Goal: Task Accomplishment & Management: Use online tool/utility

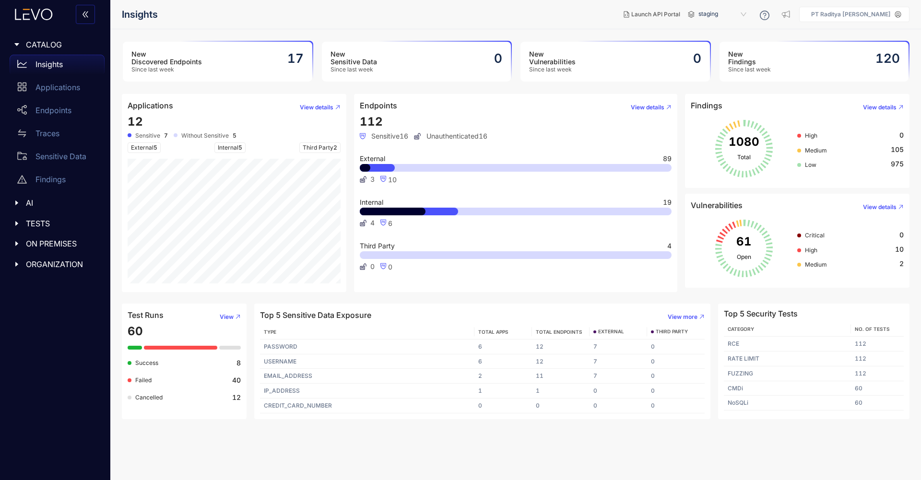
click at [890, 16] on p "PT Raditya [PERSON_NAME]" at bounding box center [852, 14] width 80 height 7
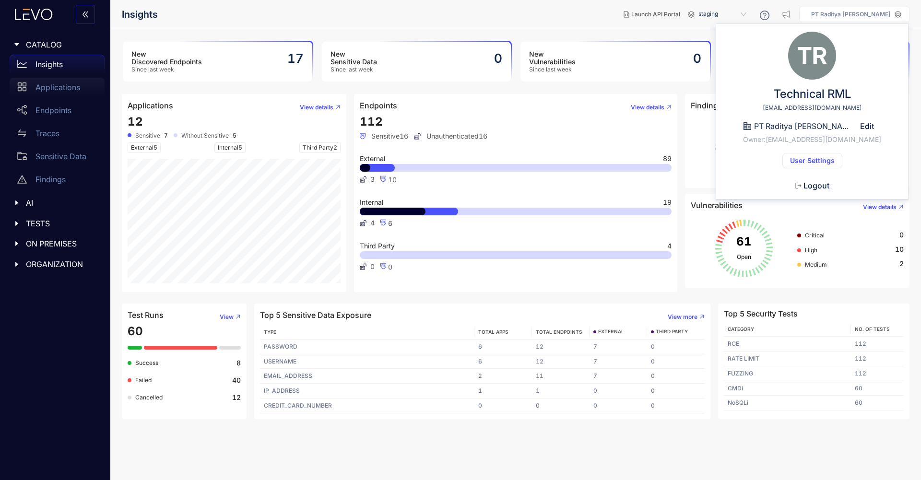
click at [61, 82] on div "Applications" at bounding box center [57, 87] width 95 height 19
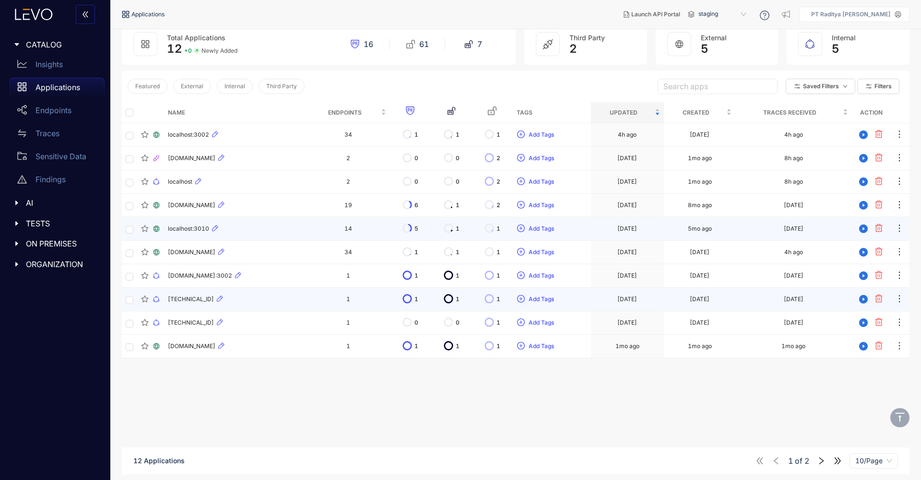
scroll to position [67, 0]
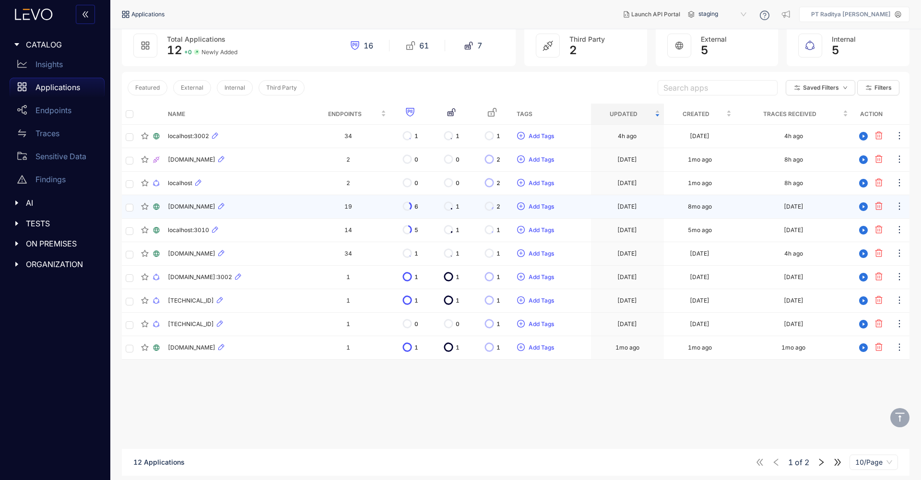
click at [303, 211] on div "[DOMAIN_NAME]" at bounding box center [235, 207] width 135 height 12
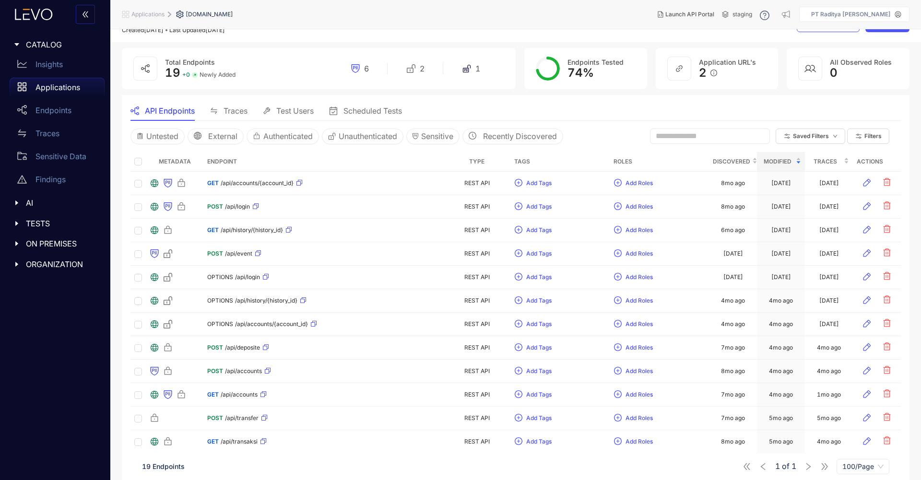
scroll to position [37, 0]
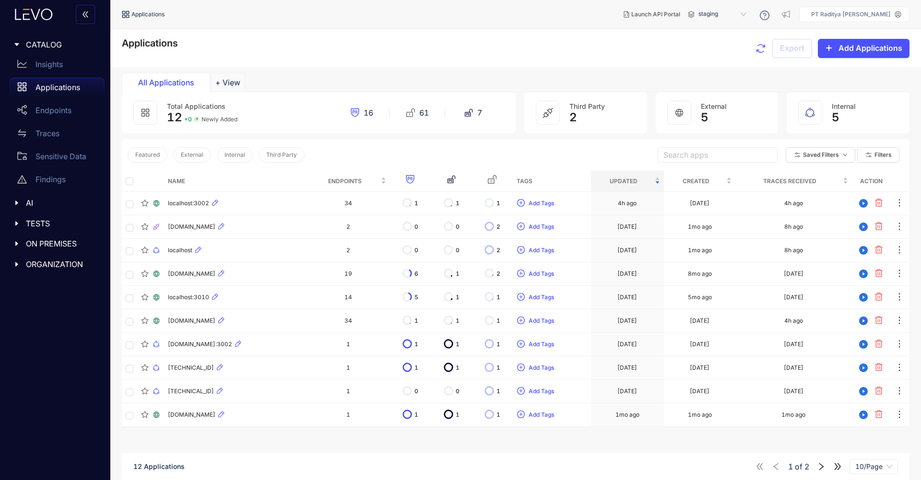
click at [16, 203] on icon "caret-right" at bounding box center [16, 203] width 3 height 5
click at [46, 228] on div "MCP" at bounding box center [57, 223] width 95 height 19
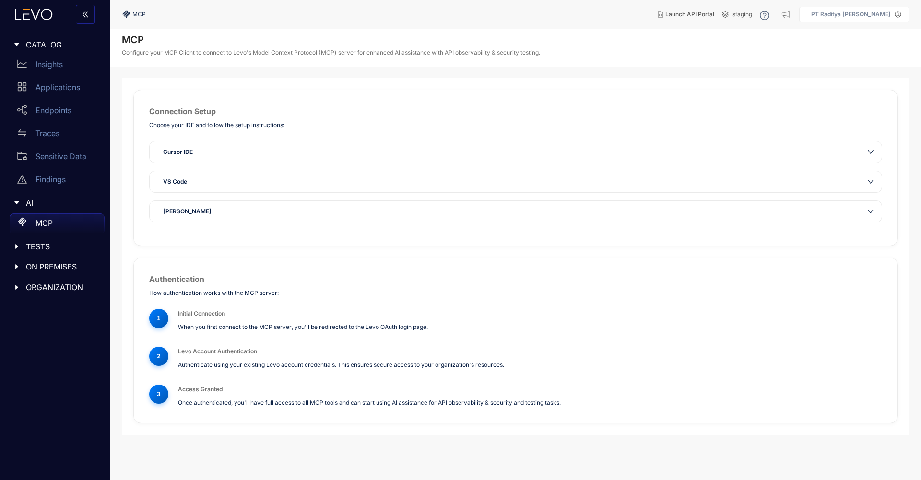
click at [48, 250] on span "TESTS" at bounding box center [61, 246] width 71 height 9
click at [232, 155] on div "Cursor IDE" at bounding box center [509, 152] width 705 height 10
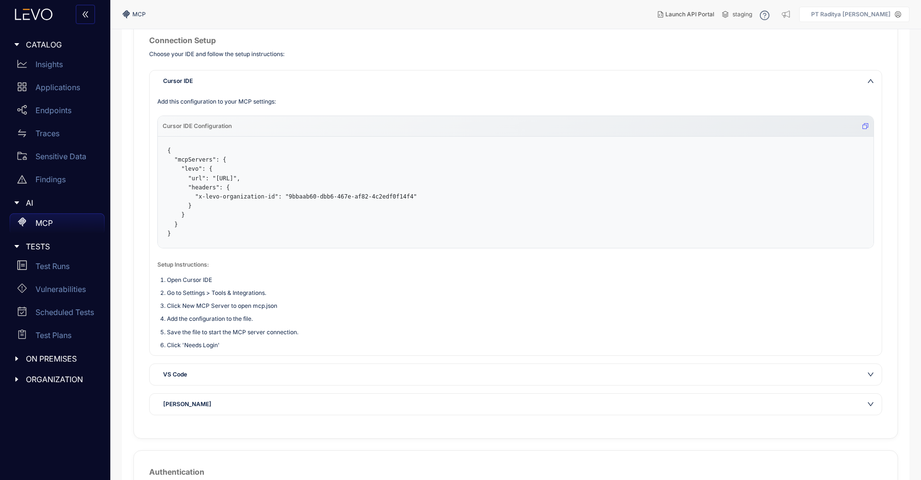
scroll to position [72, 0]
click at [322, 379] on div "VS Code" at bounding box center [516, 374] width 732 height 21
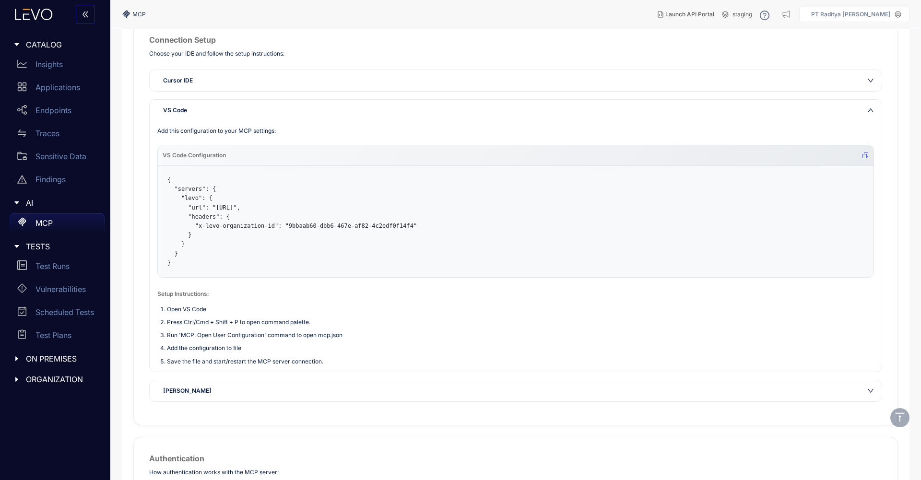
click at [341, 388] on div "Claude Desktop" at bounding box center [509, 391] width 705 height 10
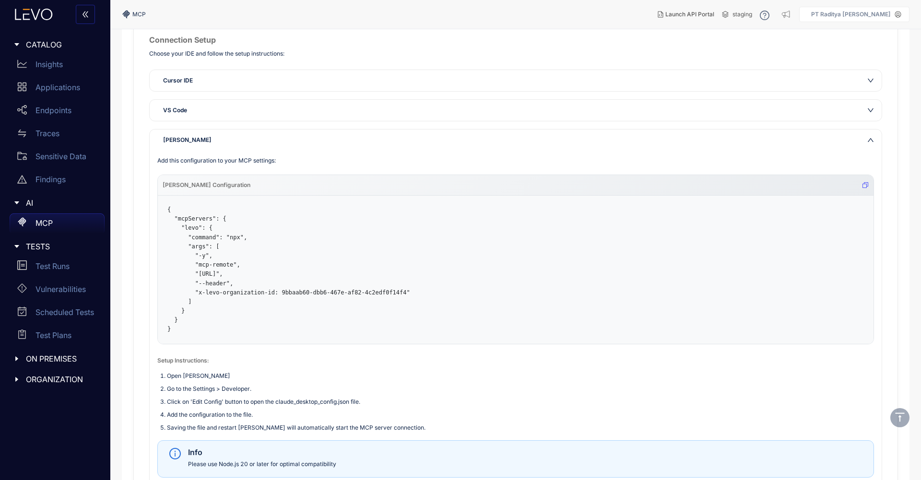
scroll to position [203, 0]
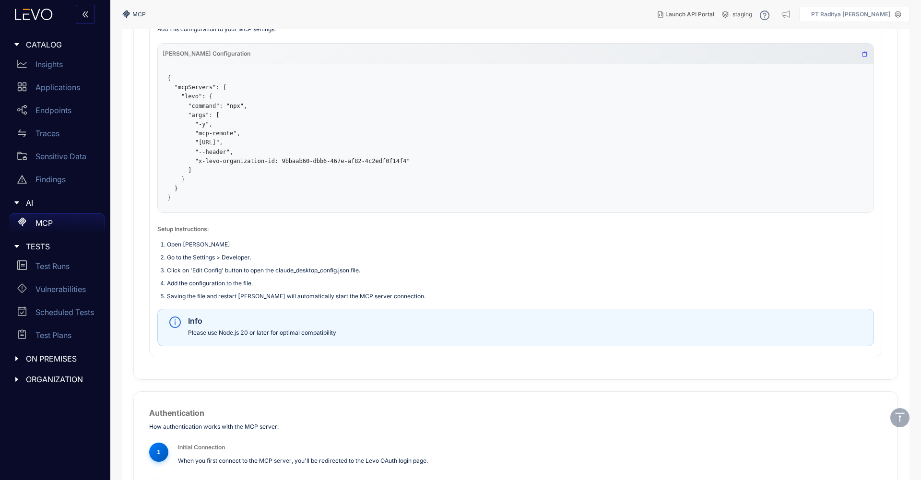
click at [60, 250] on span "TESTS" at bounding box center [61, 246] width 71 height 9
click at [53, 271] on div "Test Runs" at bounding box center [57, 266] width 95 height 19
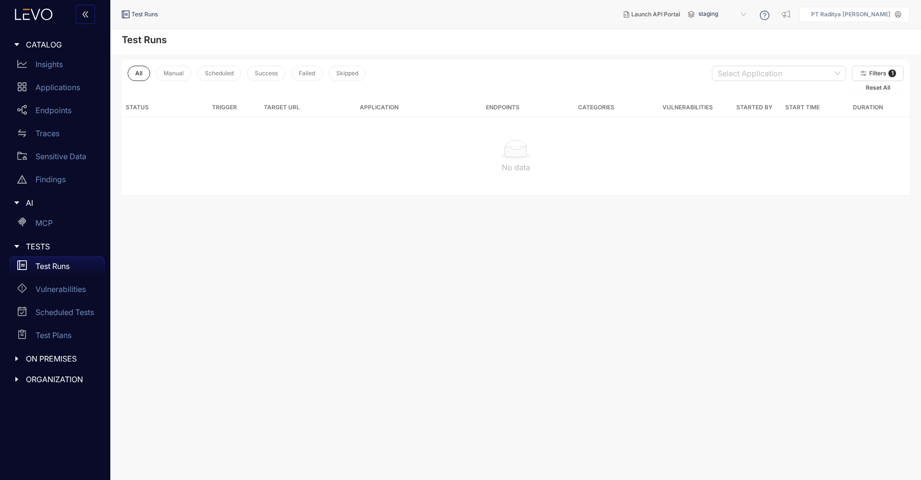
click at [71, 356] on span "ON PREMISES" at bounding box center [61, 359] width 71 height 9
click at [65, 379] on p "Deployments" at bounding box center [60, 378] width 48 height 9
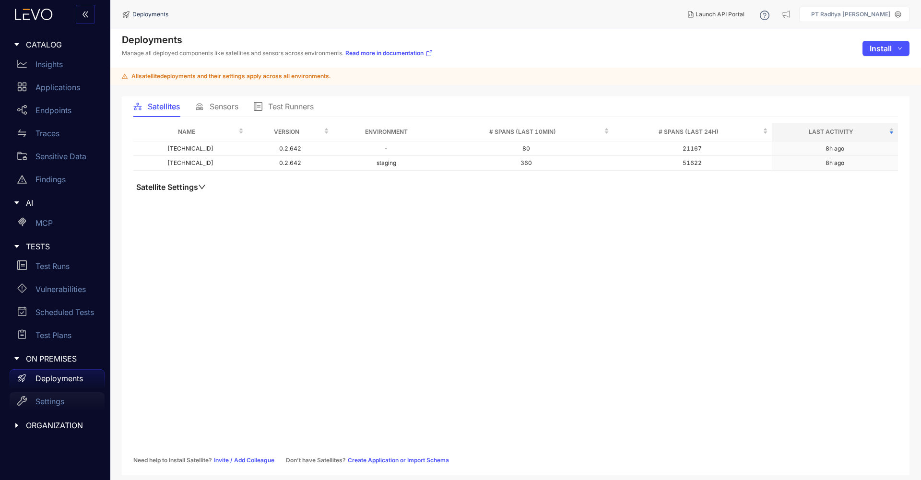
click at [61, 400] on p "Settings" at bounding box center [50, 401] width 29 height 9
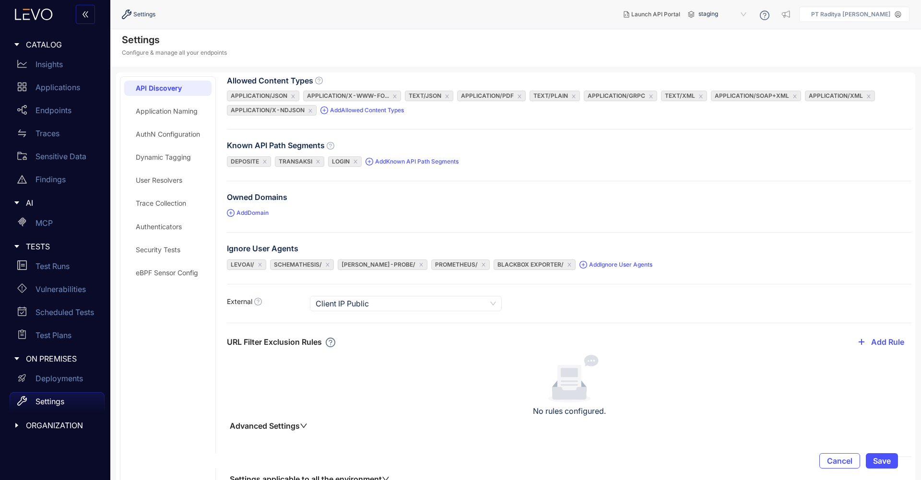
click at [60, 422] on span "ORGANIZATION" at bounding box center [61, 425] width 71 height 9
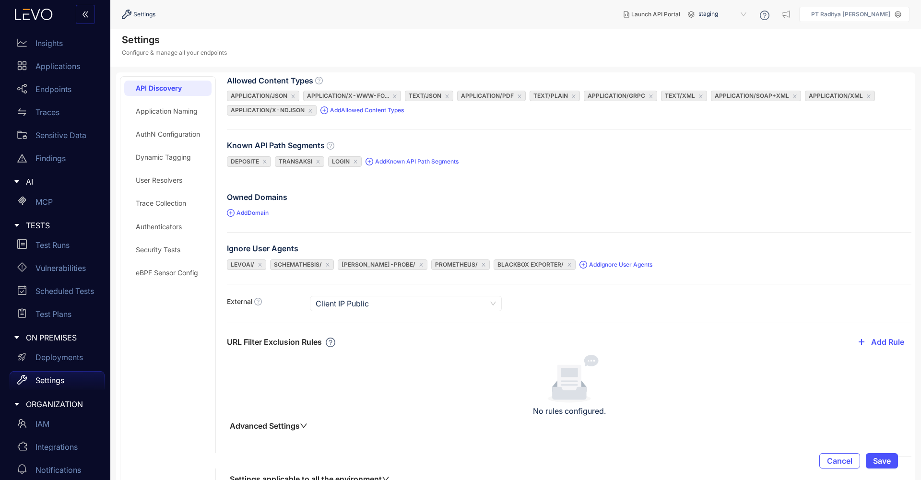
scroll to position [30, 0]
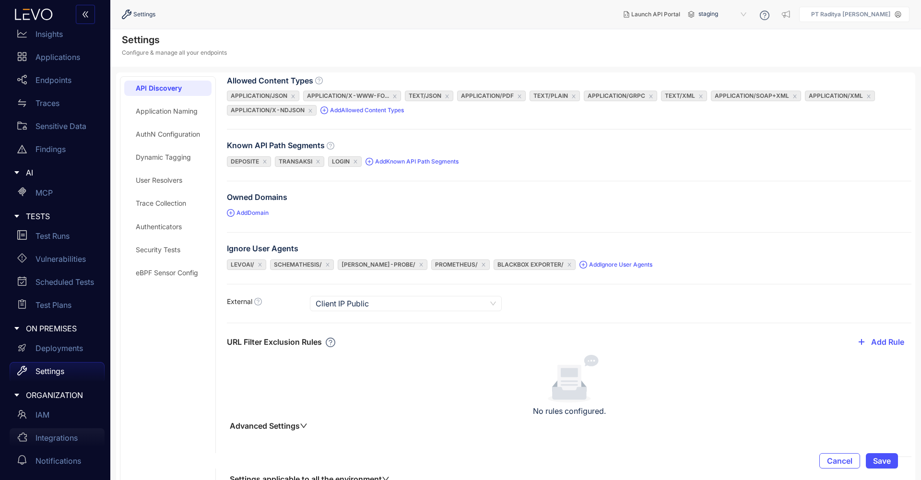
click at [61, 436] on p "Integrations" at bounding box center [57, 438] width 42 height 9
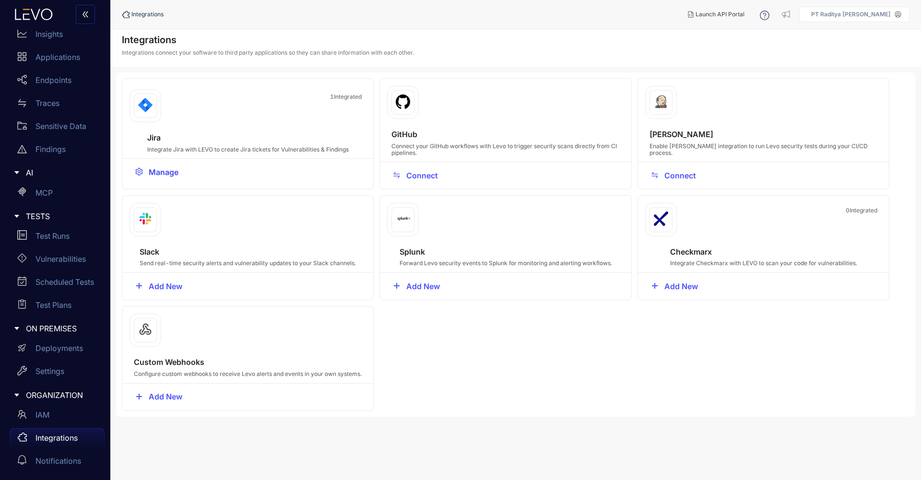
click at [160, 170] on span "Manage" at bounding box center [164, 172] width 30 height 9
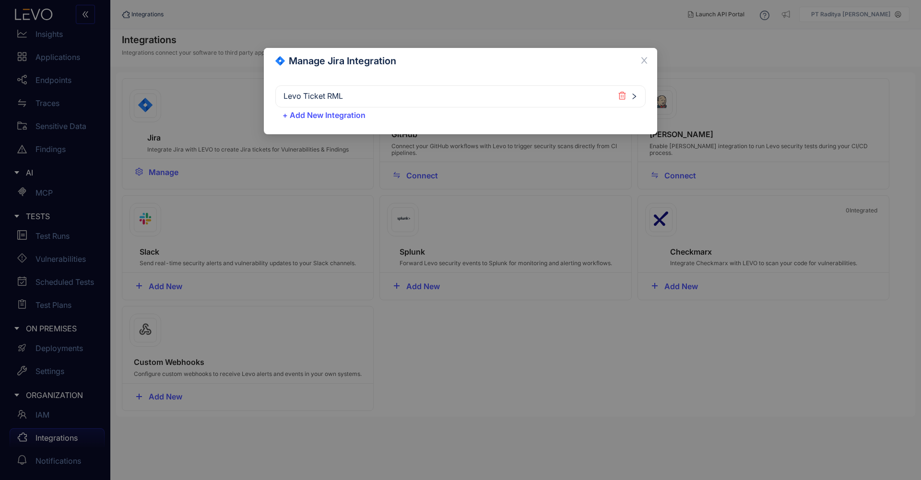
click at [356, 95] on div "Levo Ticket RML" at bounding box center [455, 97] width 343 height 10
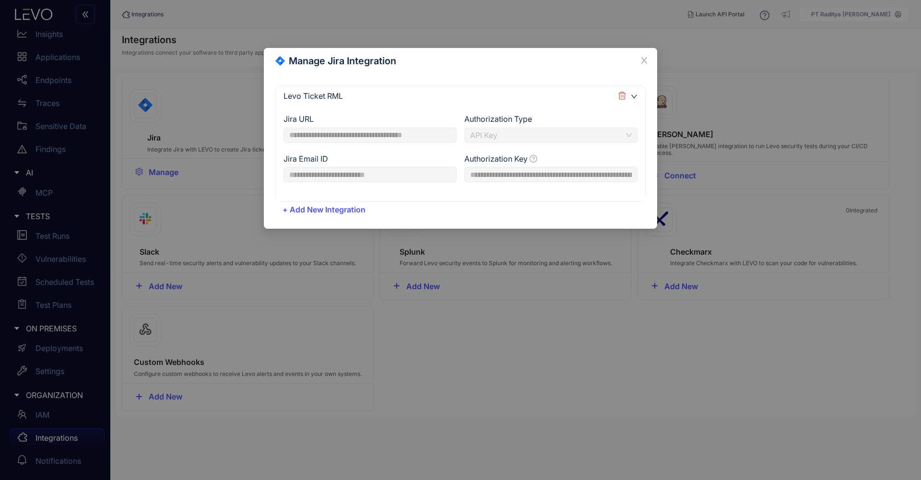
click at [356, 95] on div "Levo Ticket RML" at bounding box center [455, 97] width 343 height 10
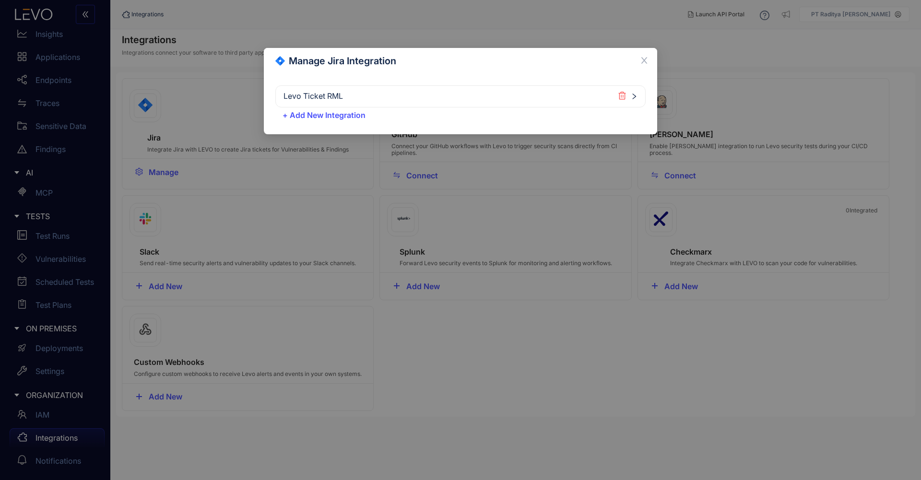
click at [59, 92] on div "**********" at bounding box center [460, 240] width 921 height 480
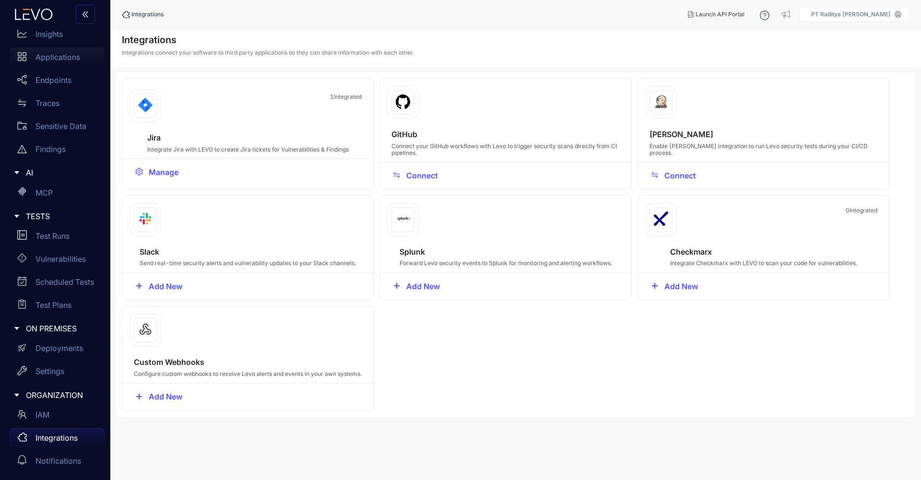
click at [69, 56] on p "Applications" at bounding box center [58, 57] width 45 height 9
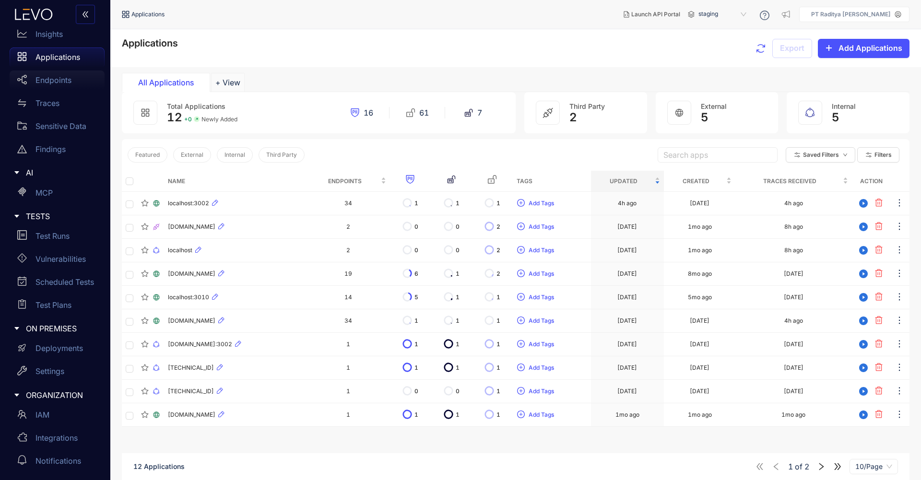
click at [38, 84] on p "Endpoints" at bounding box center [54, 80] width 36 height 9
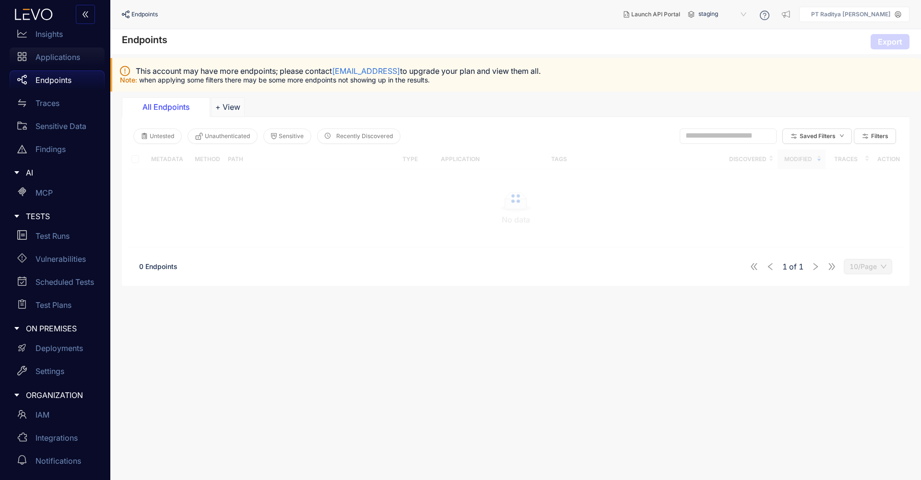
click at [55, 57] on p "Applications" at bounding box center [58, 57] width 45 height 9
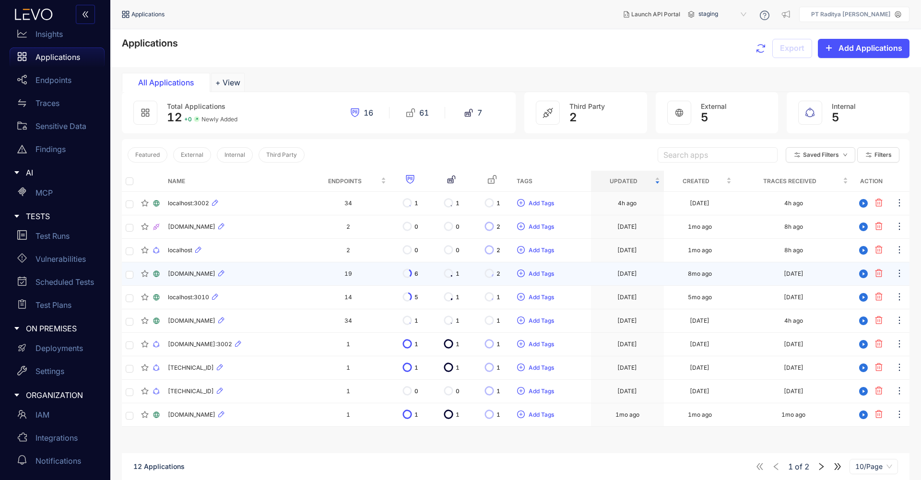
click at [842, 274] on td "3d ago" at bounding box center [794, 275] width 117 height 24
click at [250, 275] on div "[DOMAIN_NAME]" at bounding box center [235, 274] width 135 height 12
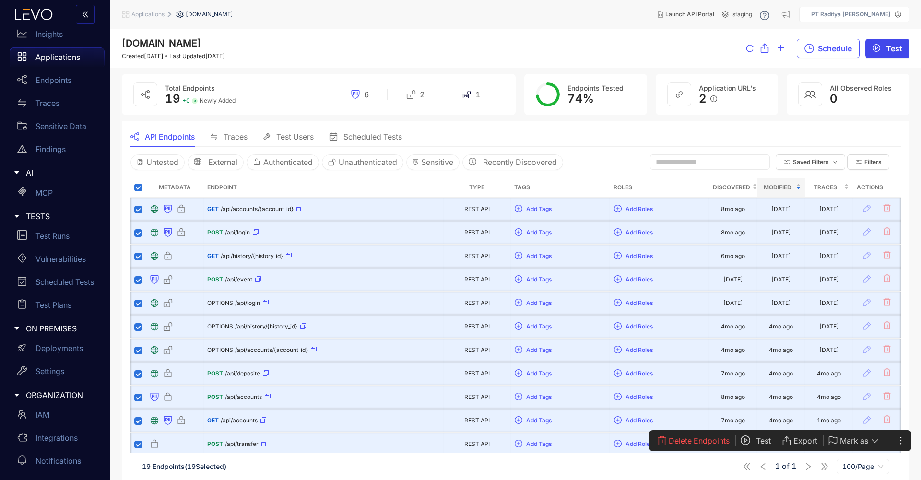
click at [889, 50] on span "Test" at bounding box center [894, 48] width 16 height 9
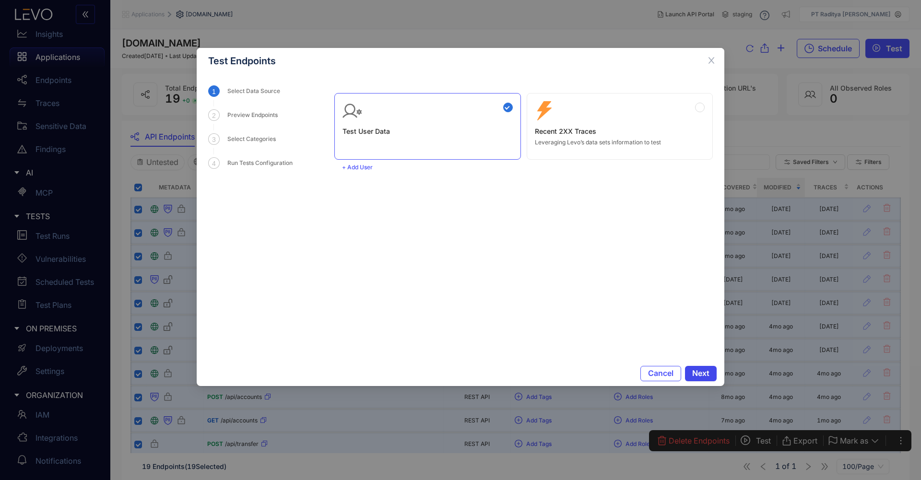
click at [703, 372] on span "Next" at bounding box center [700, 373] width 17 height 9
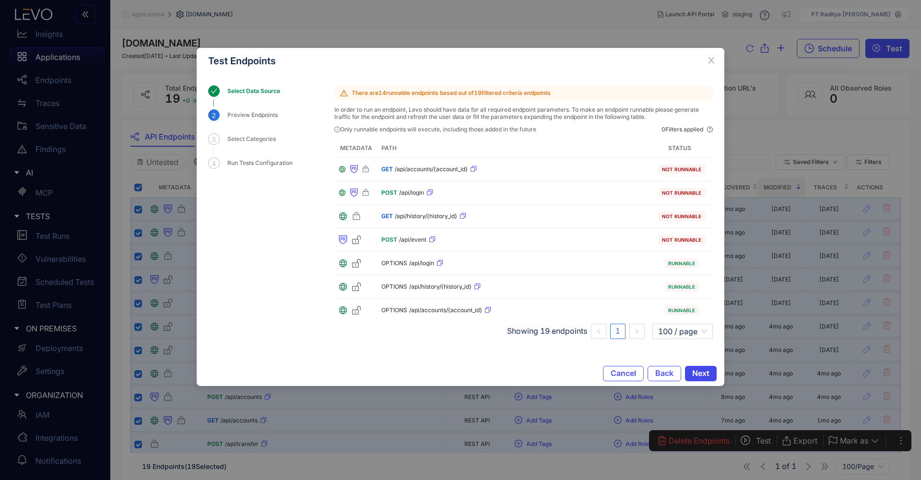
click at [703, 371] on span "Next" at bounding box center [700, 373] width 17 height 9
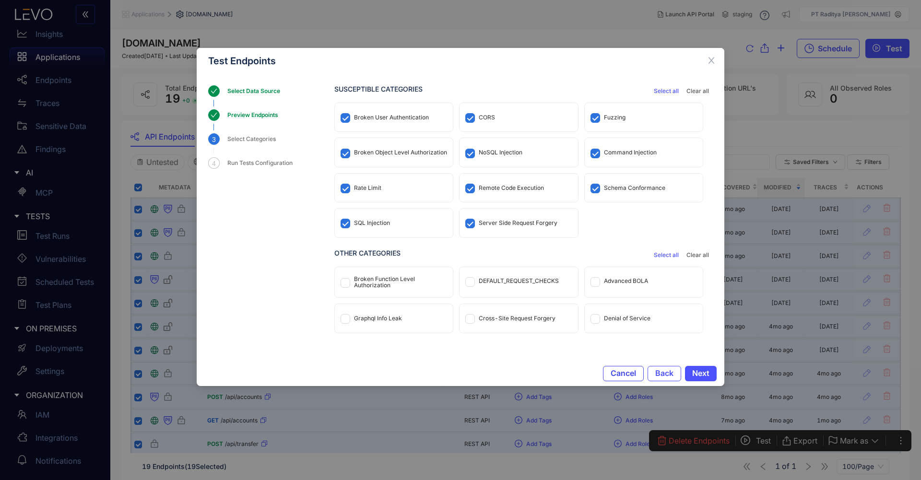
click at [627, 376] on span "Cancel" at bounding box center [623, 373] width 25 height 9
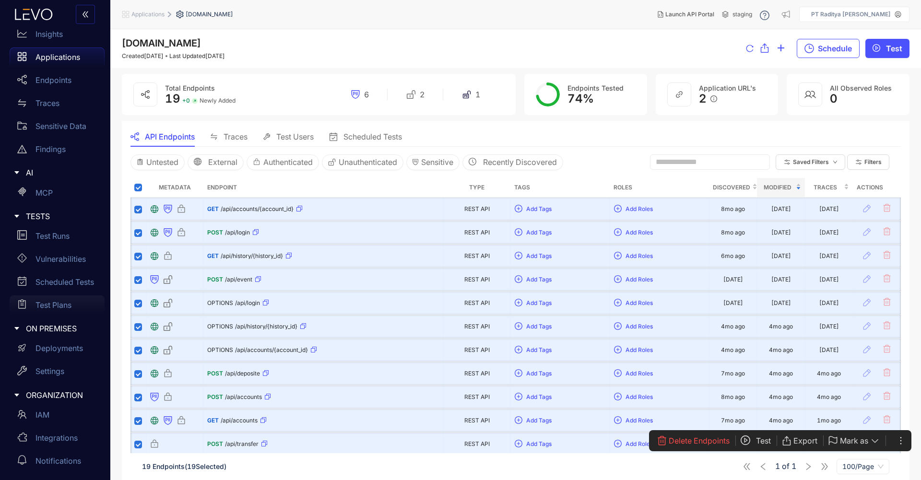
click at [73, 298] on div "Test Plans" at bounding box center [57, 305] width 95 height 19
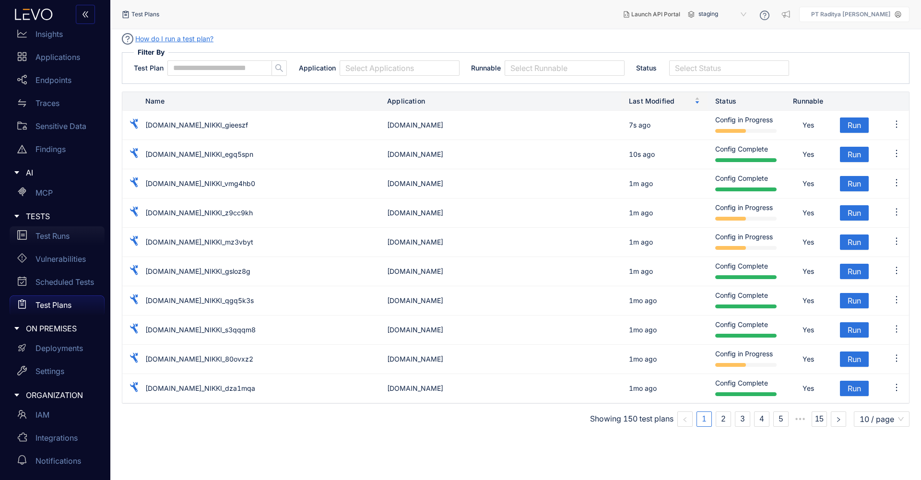
click at [66, 243] on div "Test Runs" at bounding box center [57, 236] width 95 height 19
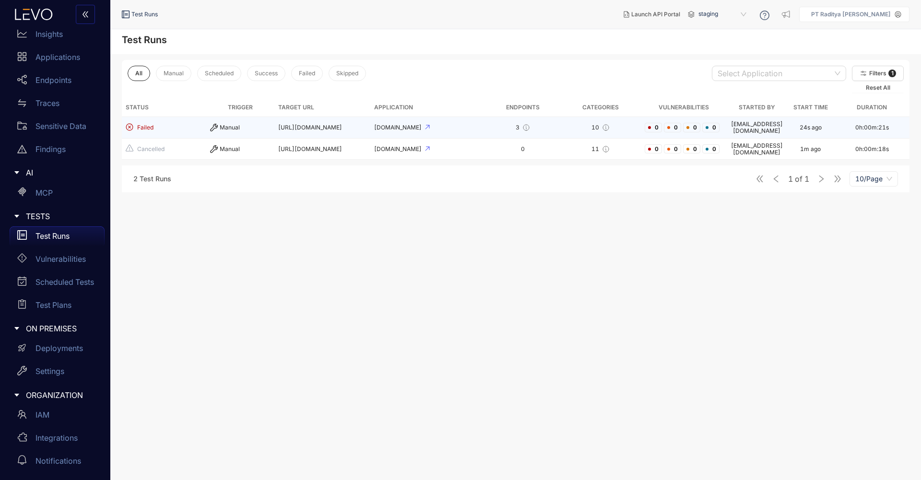
click at [471, 131] on td "[DOMAIN_NAME]" at bounding box center [427, 128] width 115 height 22
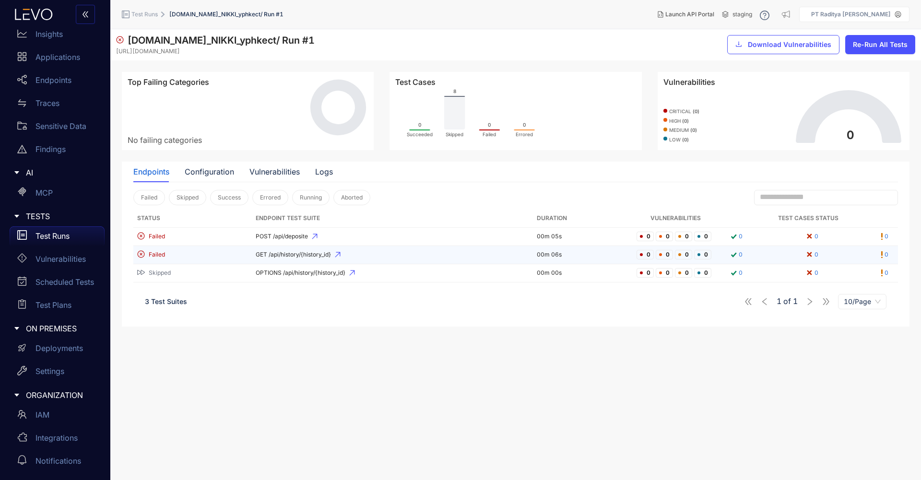
click at [389, 249] on td "GET /api/history/{history_id}" at bounding box center [392, 255] width 281 height 18
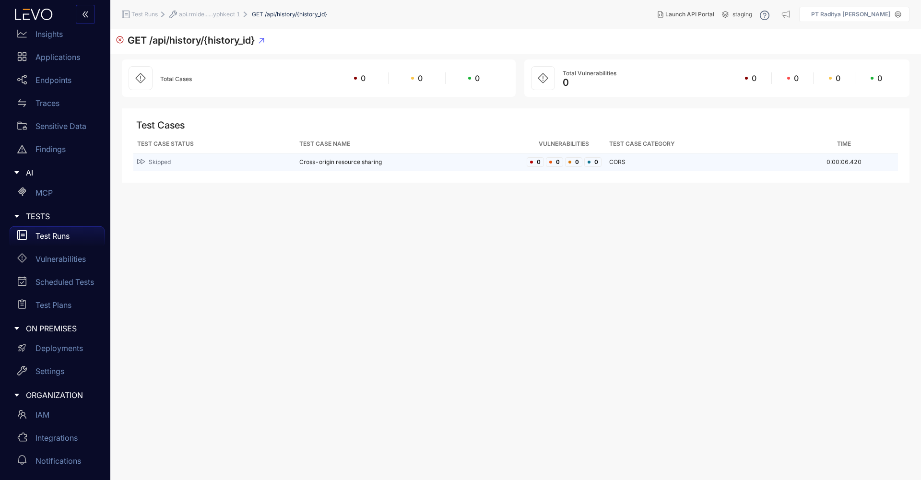
click at [340, 166] on td "Cross-origin resource sharing" at bounding box center [409, 163] width 227 height 18
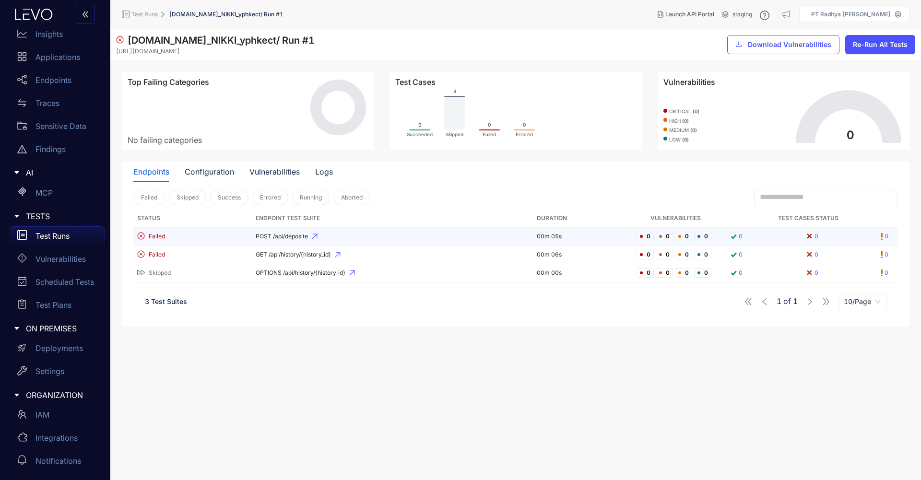
click at [464, 239] on span "POST /api/deposite" at bounding box center [393, 236] width 274 height 7
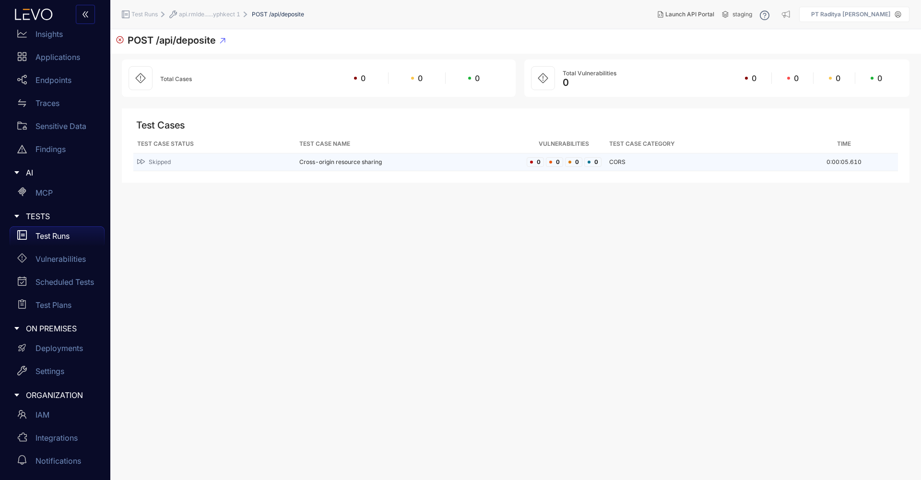
click at [485, 165] on td "Cross-origin resource sharing" at bounding box center [409, 163] width 227 height 18
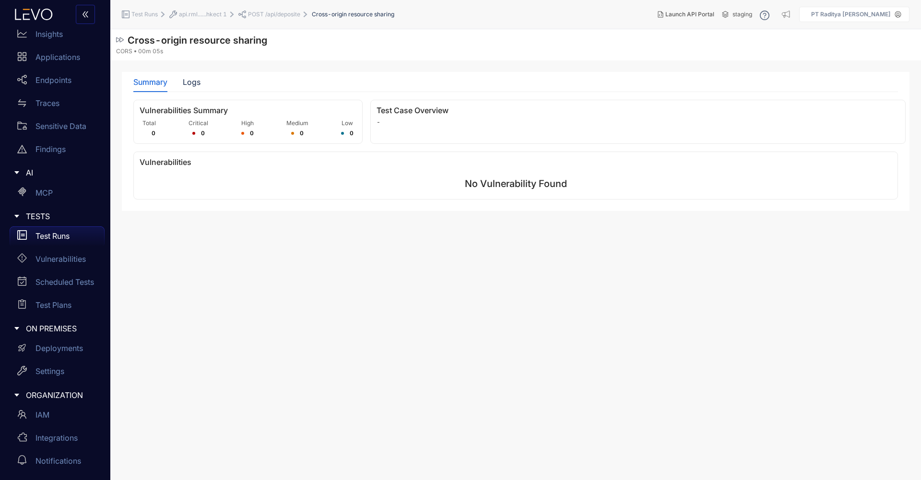
click at [260, 12] on span "POST /api/deposite" at bounding box center [274, 14] width 52 height 7
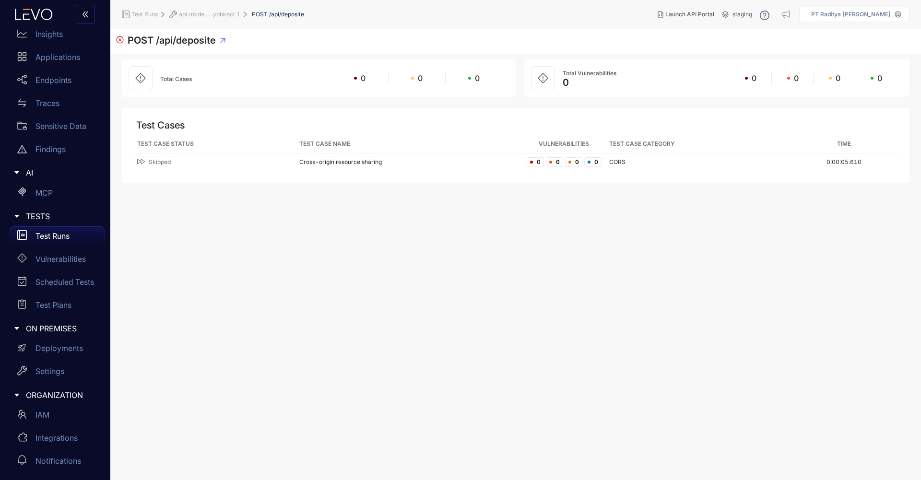
click at [212, 16] on span "api.rmlde......yphkect 1" at bounding box center [209, 14] width 61 height 7
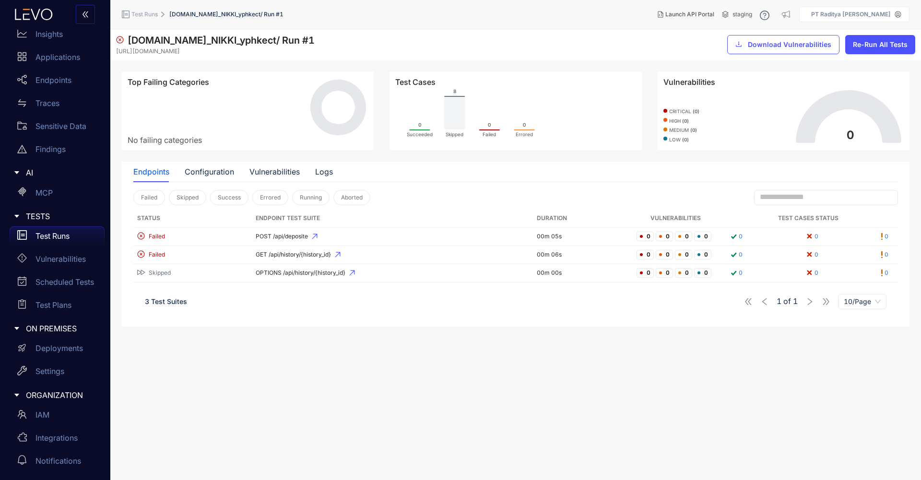
click at [299, 175] on div "Endpoints Configuration Vulnerabilities Logs" at bounding box center [233, 172] width 200 height 20
click at [287, 173] on div "Vulnerabilities" at bounding box center [275, 171] width 50 height 9
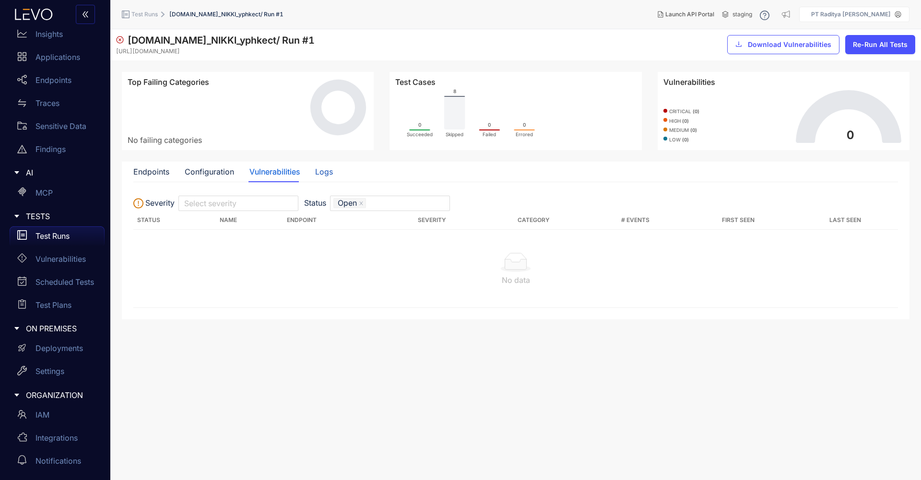
click at [332, 171] on div "Logs" at bounding box center [324, 171] width 18 height 9
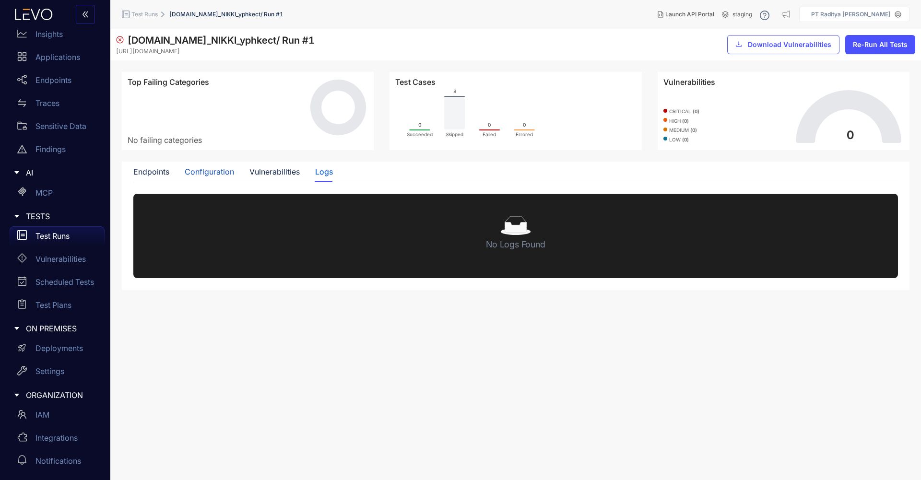
click at [204, 173] on div "Configuration" at bounding box center [209, 171] width 49 height 9
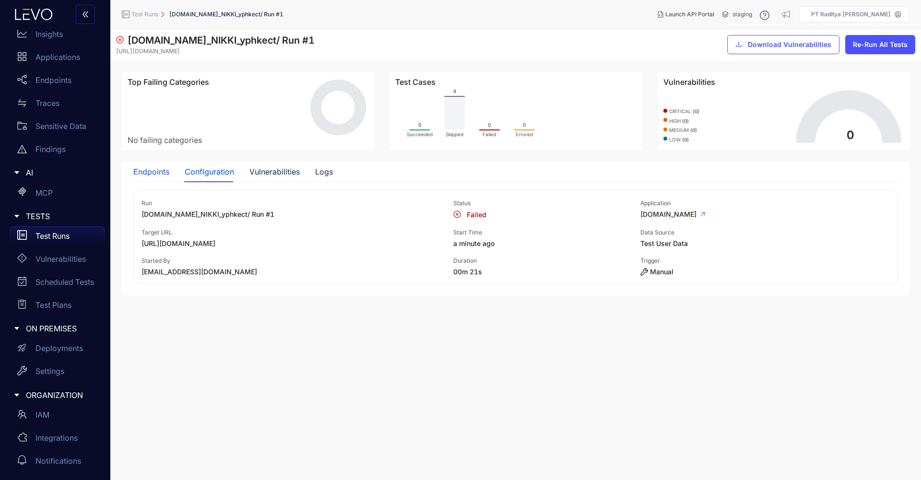
click at [152, 173] on div "Endpoints" at bounding box center [151, 171] width 36 height 9
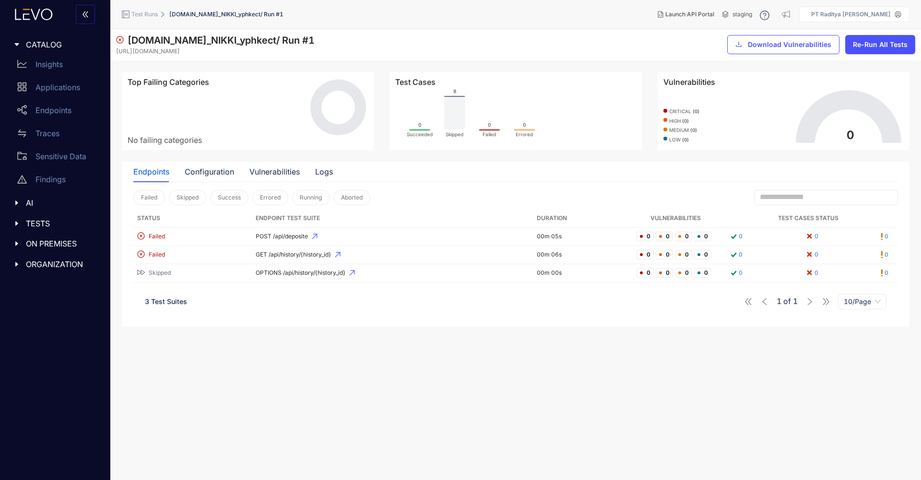
click at [61, 205] on span "AI" at bounding box center [61, 203] width 71 height 9
click at [73, 216] on div "TESTS" at bounding box center [55, 224] width 99 height 20
click at [72, 308] on div "Test Plans" at bounding box center [57, 312] width 95 height 19
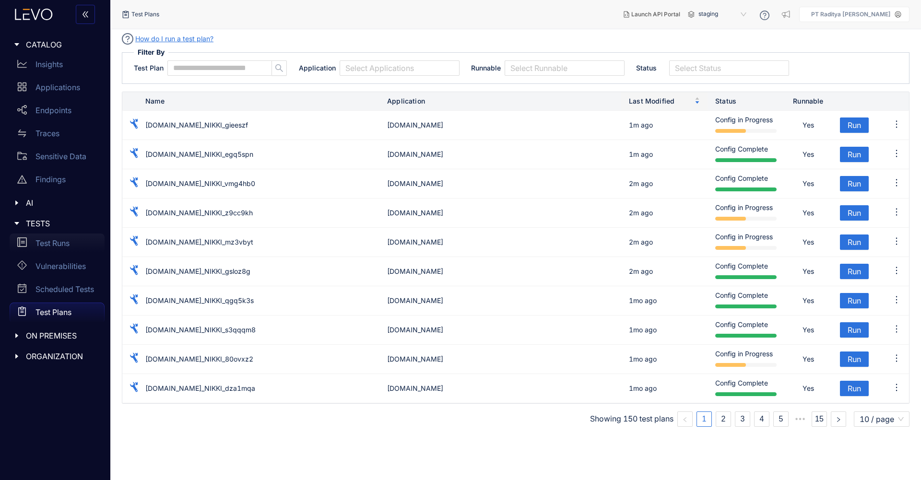
click at [68, 241] on p "Test Runs" at bounding box center [53, 243] width 34 height 9
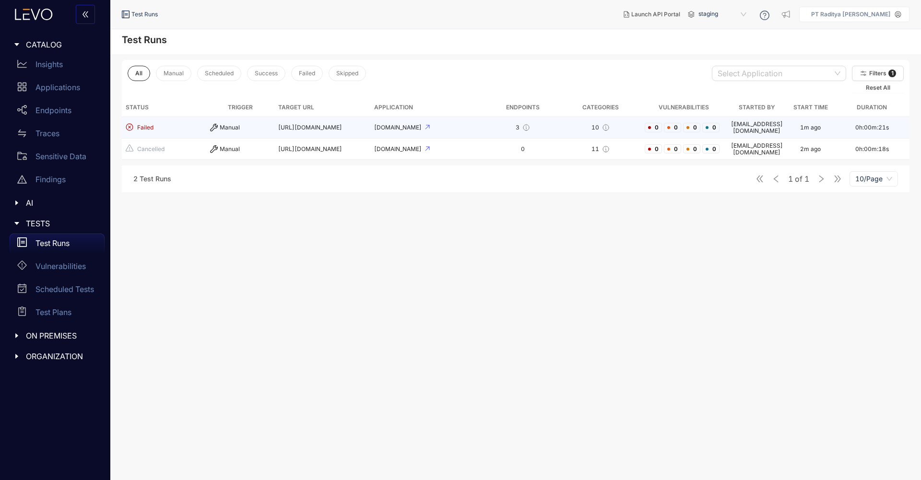
click at [565, 128] on div "10" at bounding box center [600, 128] width 72 height 8
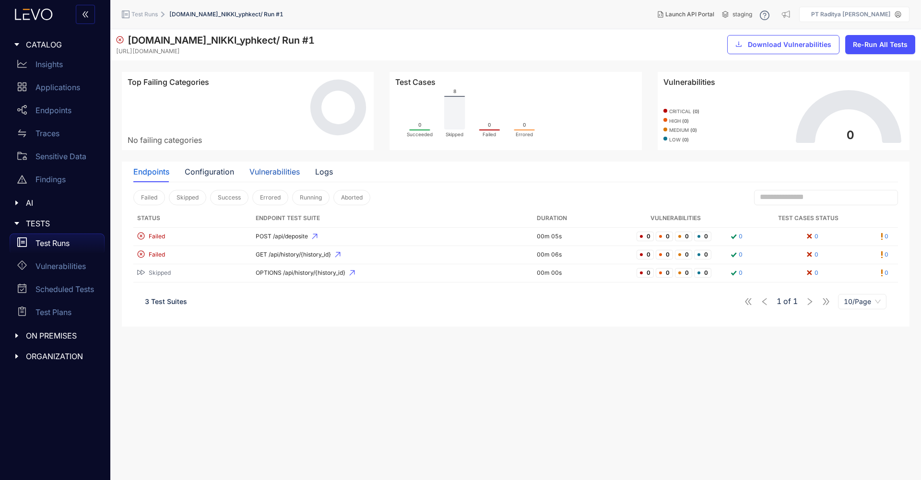
click at [281, 173] on div "Vulnerabilities" at bounding box center [275, 171] width 50 height 9
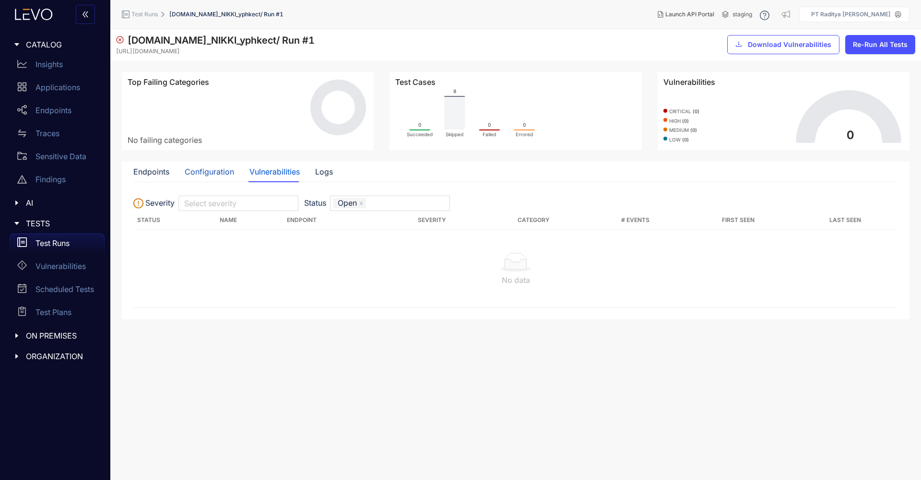
click at [198, 176] on div "Configuration" at bounding box center [209, 171] width 49 height 9
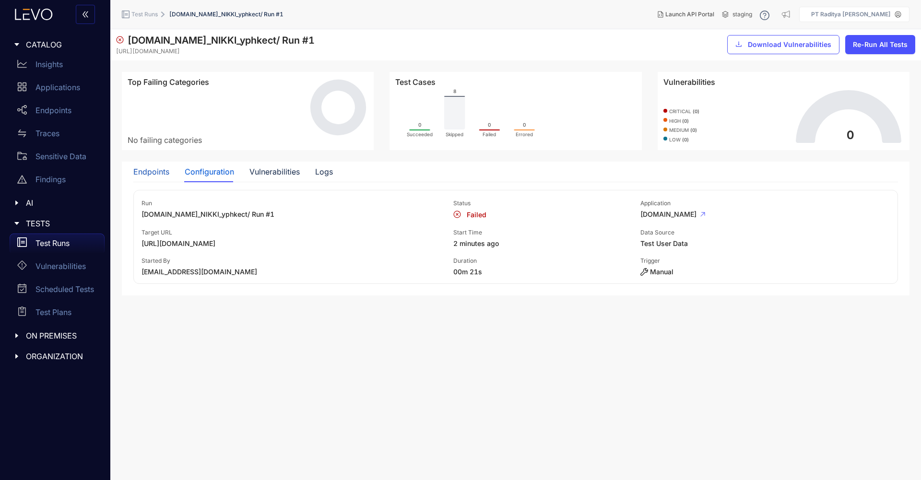
click at [155, 175] on div "Endpoints" at bounding box center [151, 171] width 36 height 9
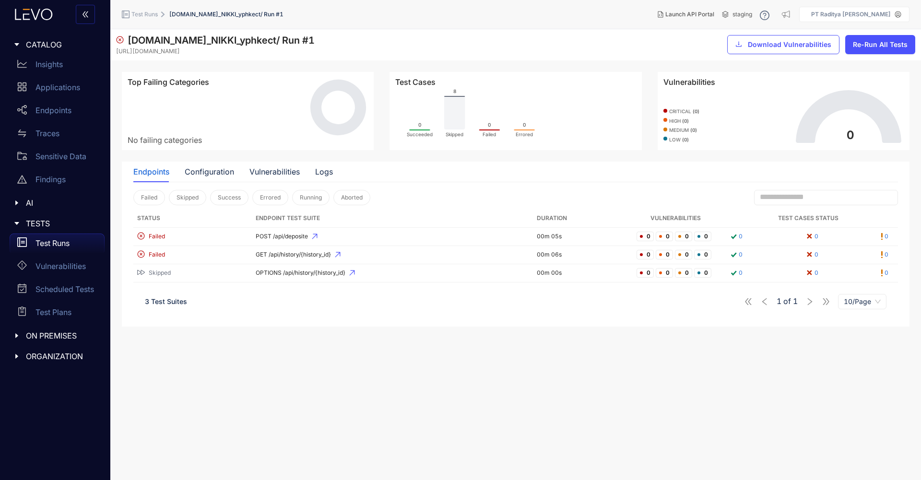
click at [230, 18] on li "api.rmldev.my.id_NIKKI_yphkect / Run # 1" at bounding box center [226, 14] width 114 height 17
click at [228, 172] on div "Configuration" at bounding box center [209, 171] width 49 height 9
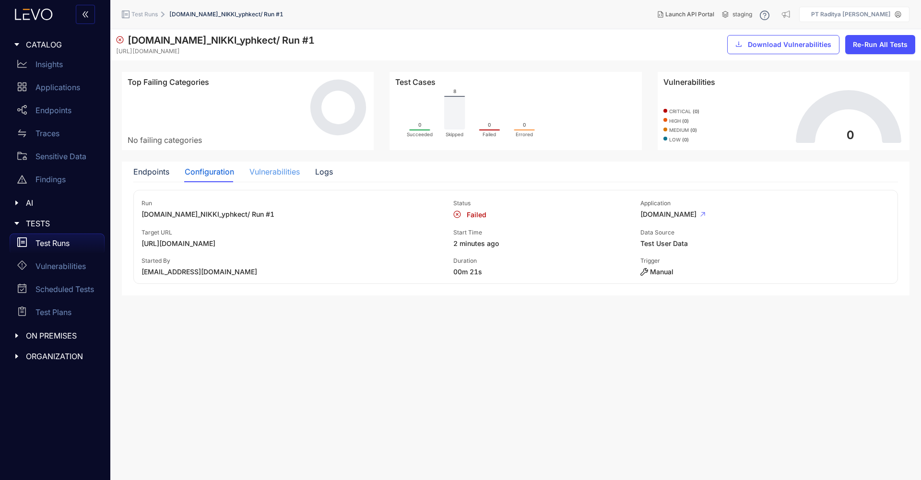
click at [282, 178] on div "Vulnerabilities" at bounding box center [275, 172] width 50 height 20
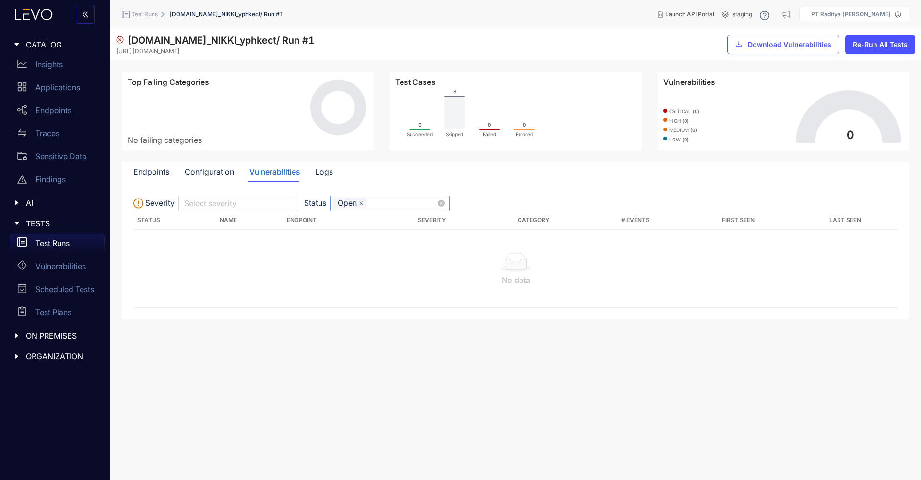
click at [362, 203] on icon "close" at bounding box center [360, 203] width 3 height 3
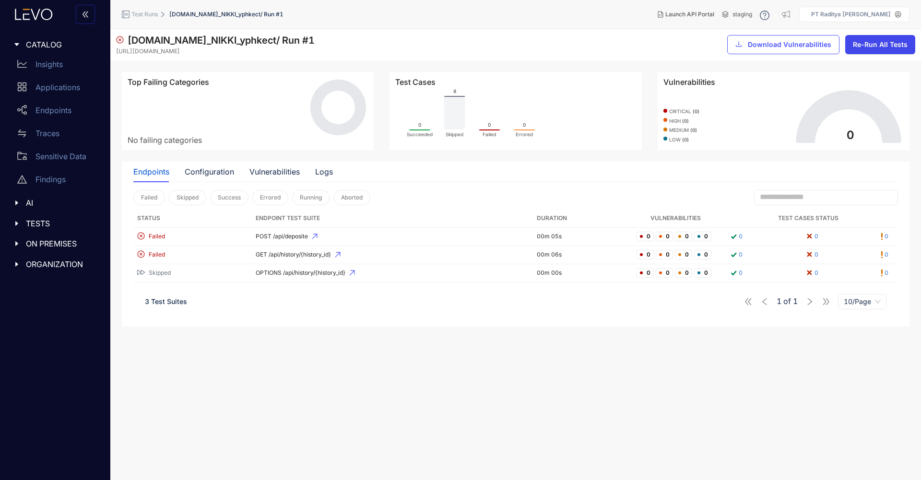
click at [895, 41] on span "Re-Run All Tests" at bounding box center [880, 45] width 55 height 8
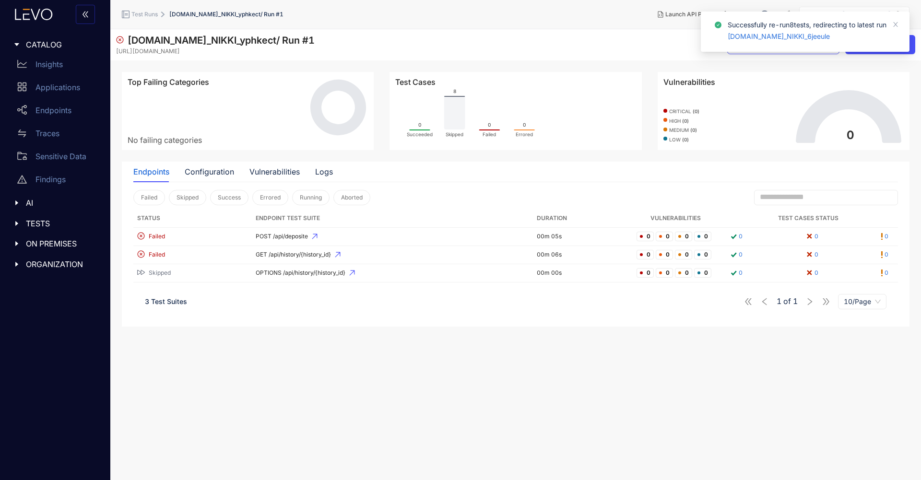
click at [591, 118] on div "Test Cases 0 Succeeded 8 Skipped 0 Failed 0 Errored" at bounding box center [516, 111] width 252 height 78
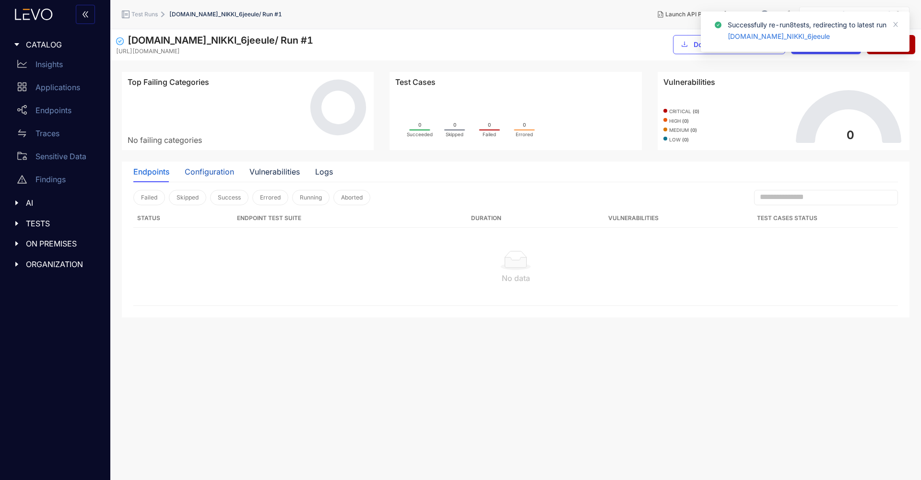
click at [224, 174] on div "Configuration" at bounding box center [209, 171] width 49 height 9
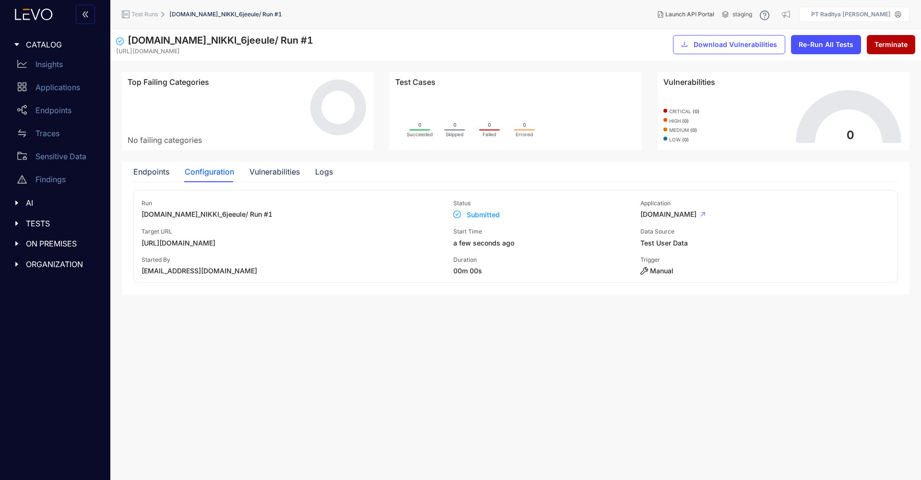
click at [494, 215] on span "Submitted" at bounding box center [483, 215] width 33 height 8
click at [145, 16] on span "Test Runs" at bounding box center [144, 14] width 26 height 7
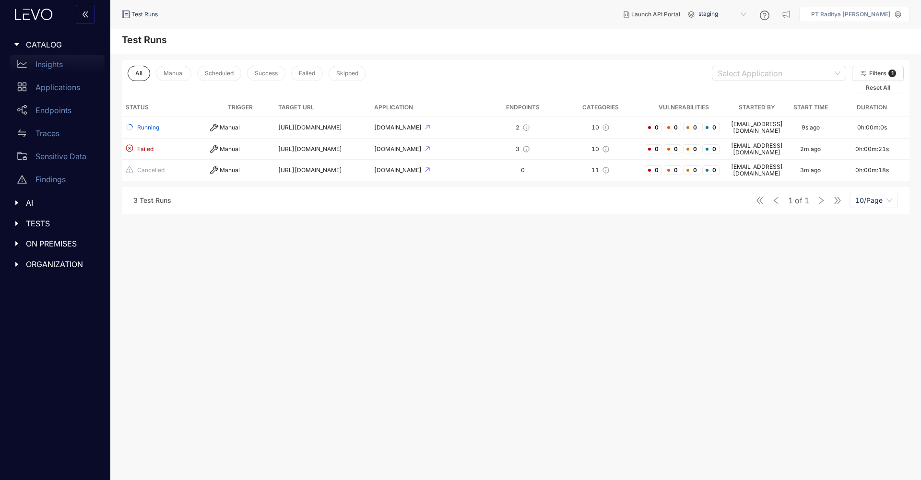
click at [51, 64] on p "Insights" at bounding box center [49, 64] width 27 height 9
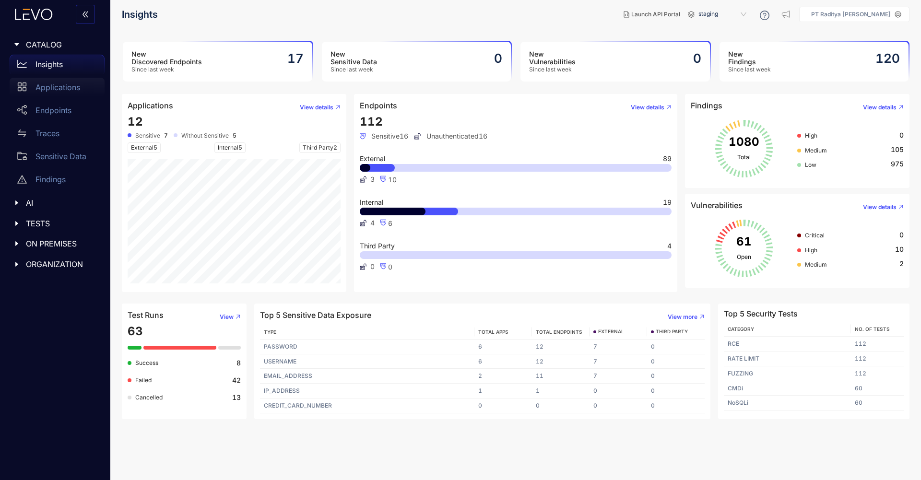
click at [60, 87] on p "Applications" at bounding box center [58, 87] width 45 height 9
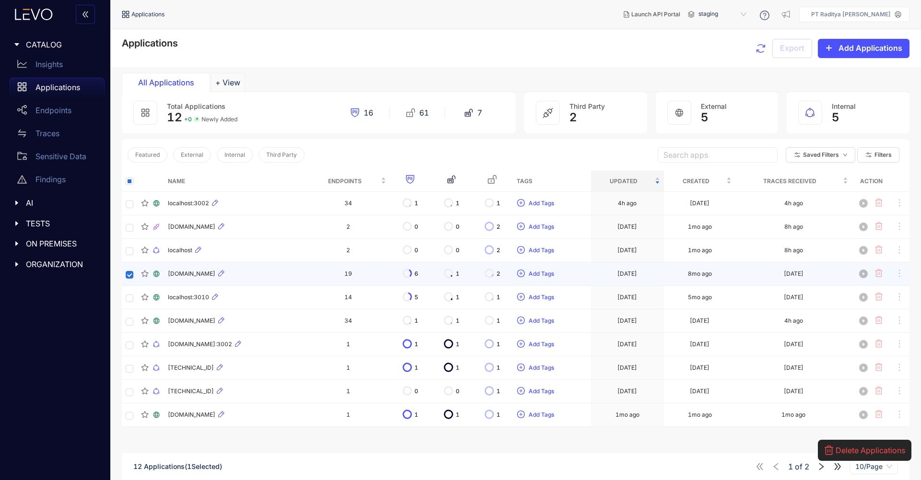
click at [838, 272] on td "3d ago" at bounding box center [794, 275] width 117 height 24
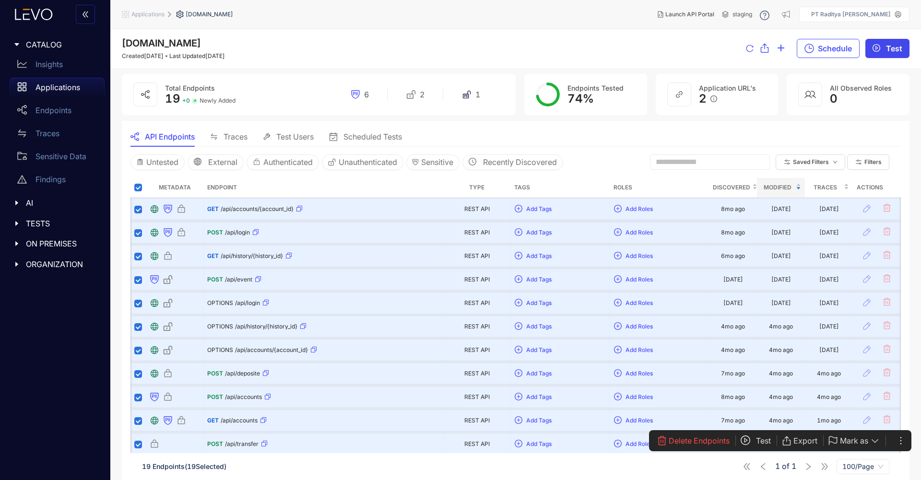
click at [897, 47] on span "Test" at bounding box center [894, 48] width 16 height 9
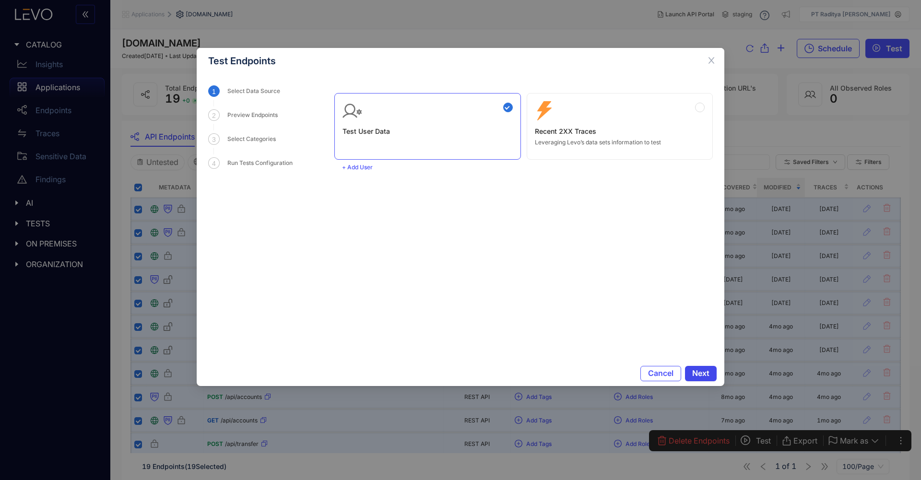
click at [702, 374] on span "Next" at bounding box center [700, 373] width 17 height 9
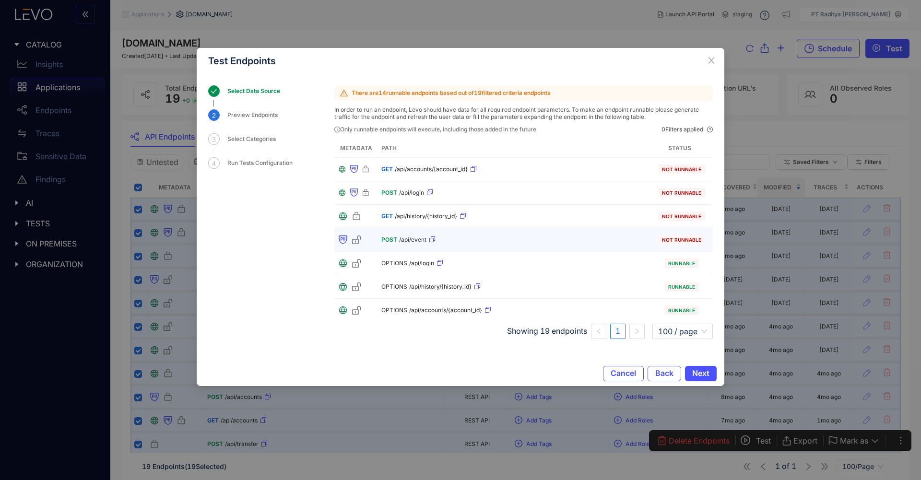
click at [568, 238] on div "POST /api/event" at bounding box center [514, 239] width 265 height 15
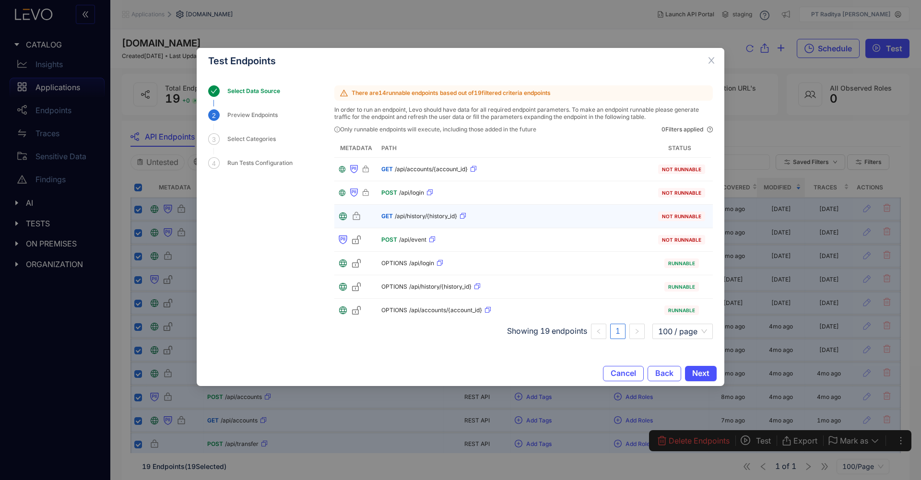
click at [468, 218] on div "GET /api/history/{history_id}" at bounding box center [514, 216] width 265 height 15
click at [700, 372] on span "Next" at bounding box center [700, 373] width 17 height 9
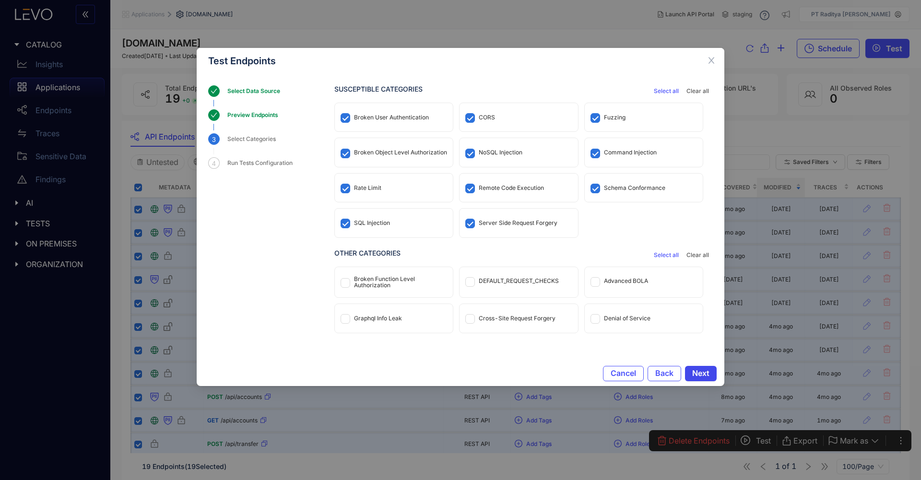
click at [707, 371] on span "Next" at bounding box center [700, 373] width 17 height 9
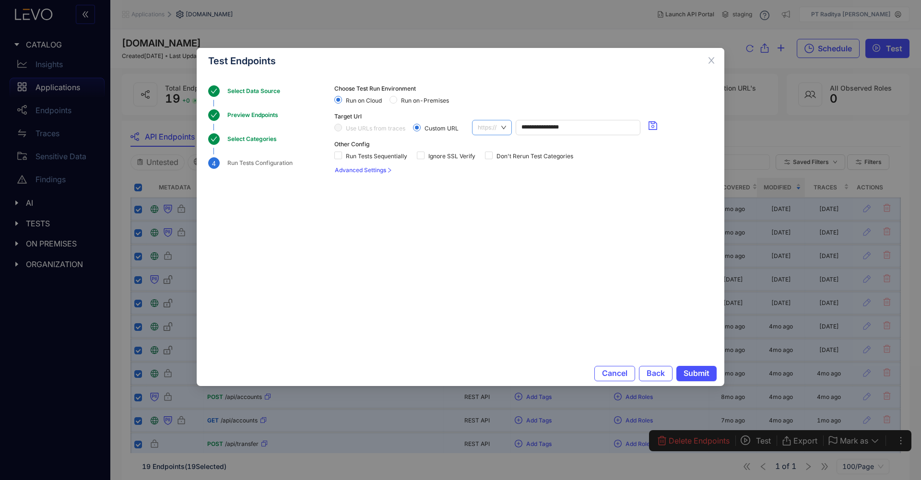
click at [498, 127] on span "https://" at bounding box center [492, 127] width 28 height 14
click at [498, 164] on div "http://" at bounding box center [492, 160] width 29 height 11
click at [432, 99] on span "Run on-Premises" at bounding box center [425, 100] width 56 height 7
click at [365, 103] on span "Run on Cloud" at bounding box center [364, 100] width 44 height 7
click at [437, 101] on span "Run on-Premises" at bounding box center [425, 100] width 56 height 7
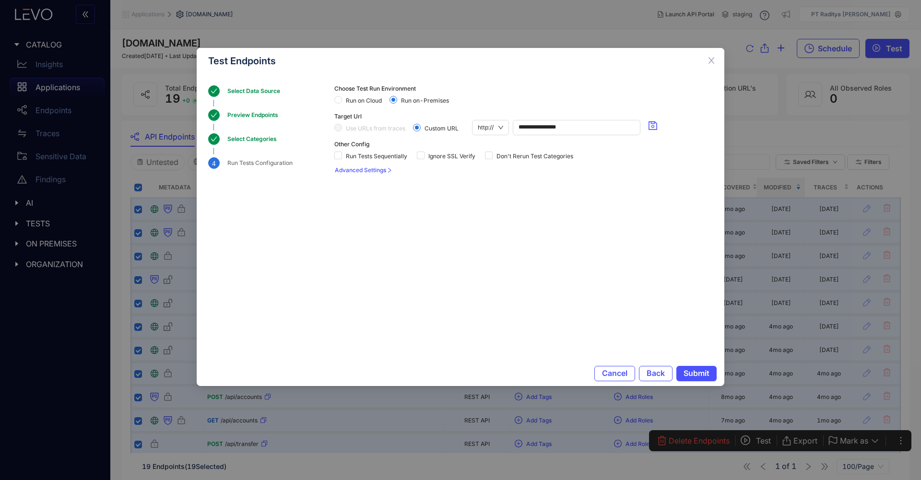
click at [362, 99] on span "Run on Cloud" at bounding box center [364, 100] width 44 height 7
click at [702, 372] on span "Submit" at bounding box center [697, 373] width 26 height 9
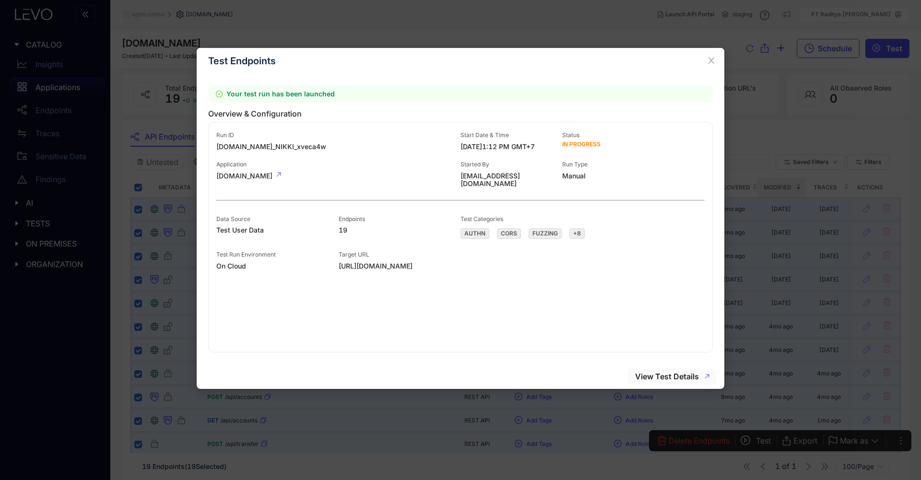
click at [681, 376] on span "View Test Details" at bounding box center [667, 376] width 64 height 9
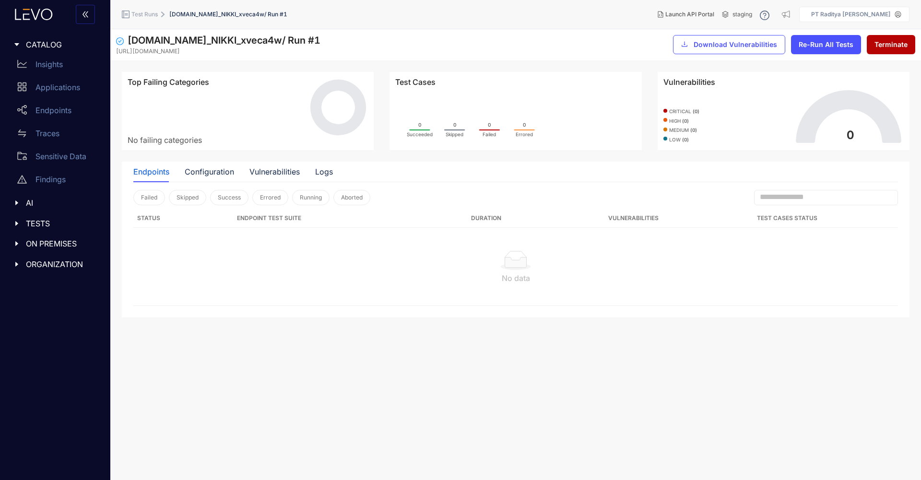
click at [36, 226] on span "TESTS" at bounding box center [61, 223] width 71 height 9
click at [62, 315] on p "Test Plans" at bounding box center [54, 312] width 36 height 9
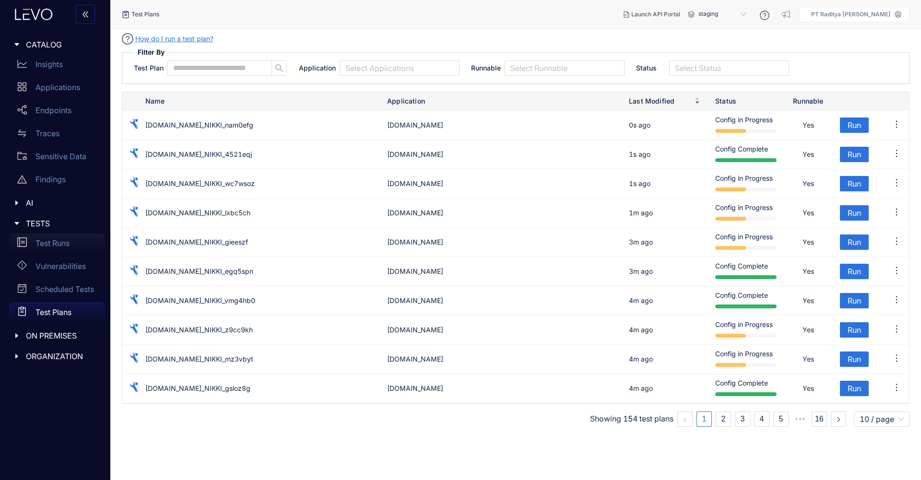
click at [48, 237] on div "Test Runs" at bounding box center [57, 243] width 95 height 19
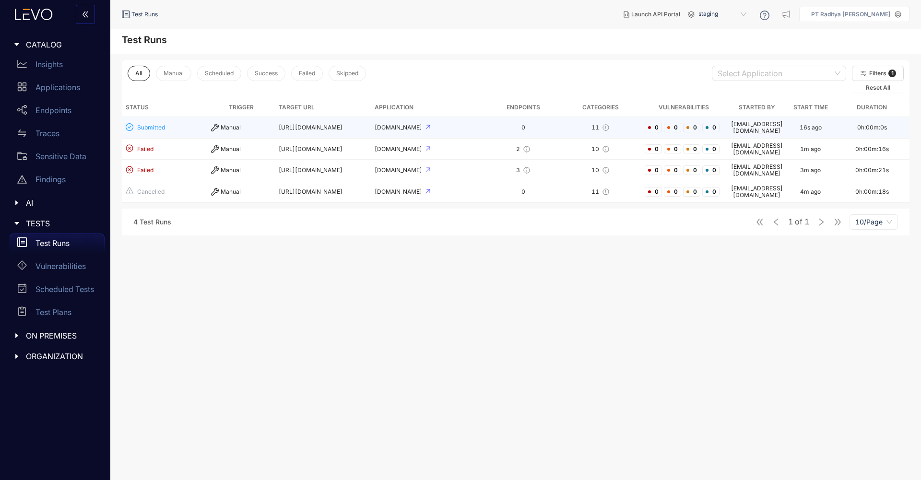
click at [369, 128] on td "[URL][DOMAIN_NAME]" at bounding box center [323, 128] width 96 height 22
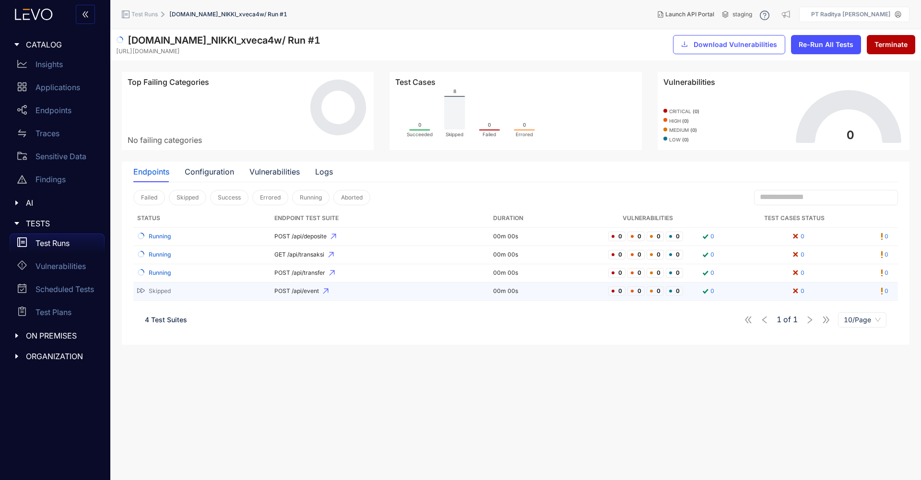
click at [542, 291] on td "00m 00s" at bounding box center [546, 292] width 115 height 18
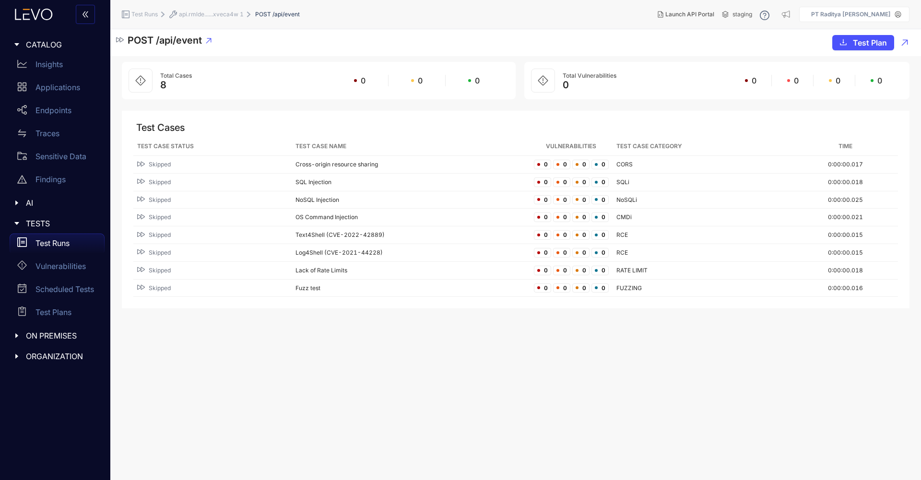
click at [228, 14] on span "api.rmlde......xveca4w 1" at bounding box center [211, 14] width 65 height 7
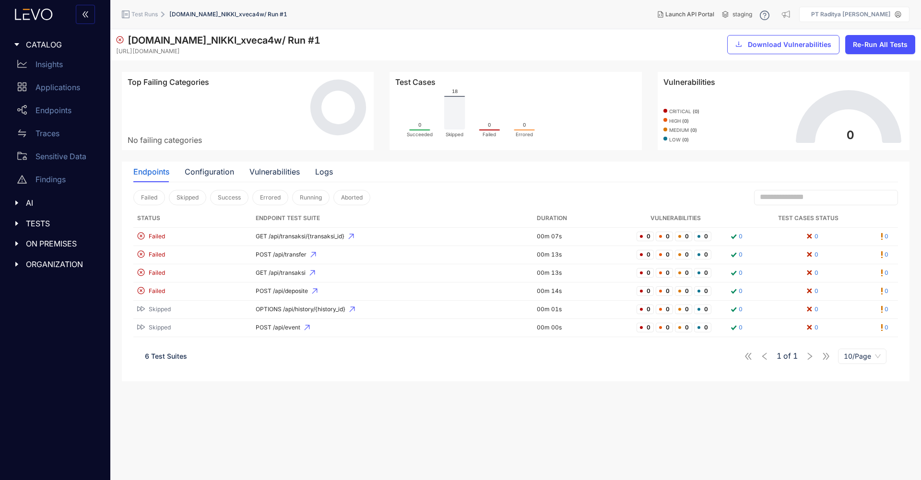
click at [54, 220] on span "TESTS" at bounding box center [61, 223] width 71 height 9
click at [61, 308] on p "Test Plans" at bounding box center [54, 312] width 36 height 9
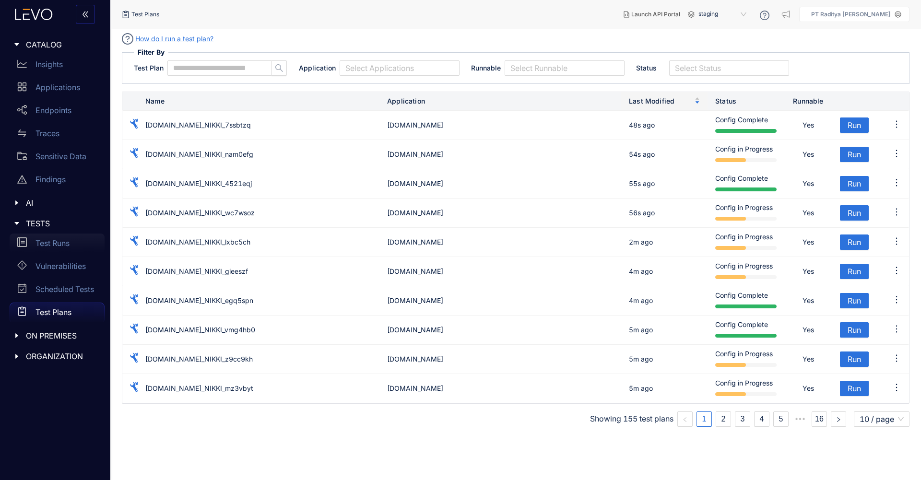
click at [64, 248] on div "Test Runs" at bounding box center [57, 243] width 95 height 19
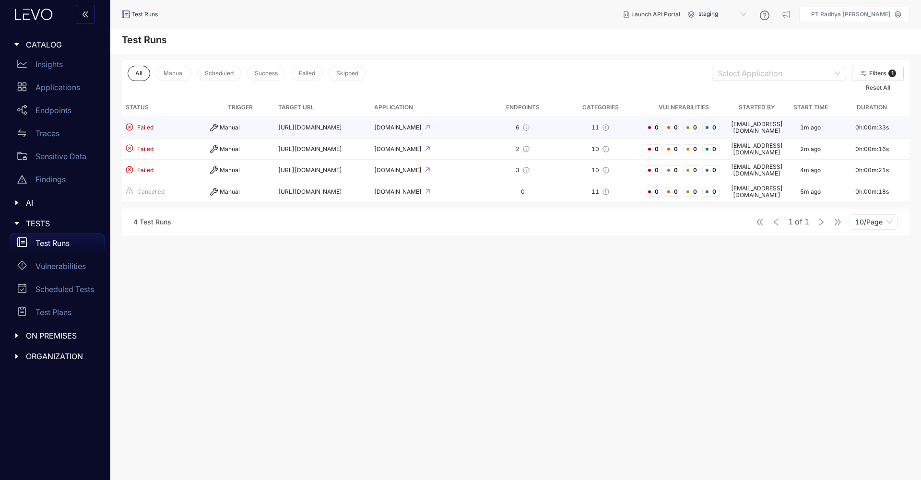
click at [460, 121] on td "[DOMAIN_NAME]" at bounding box center [427, 128] width 115 height 22
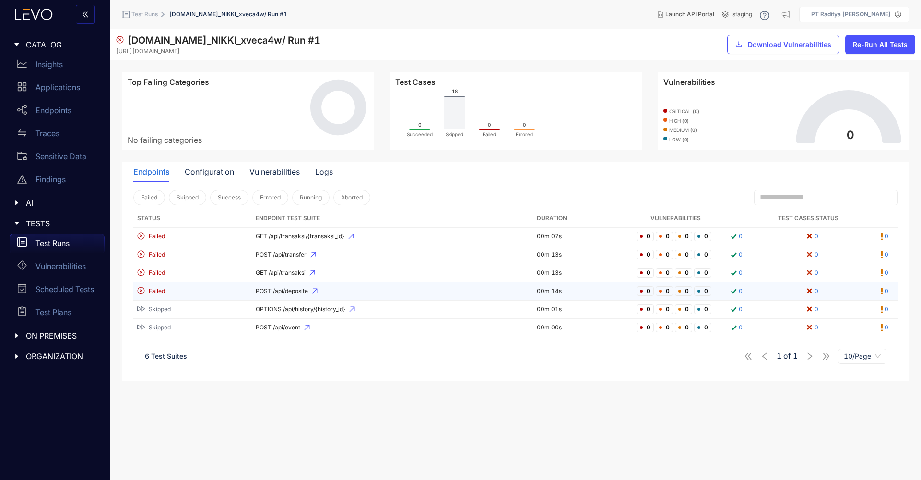
click at [545, 294] on td "00m 14s" at bounding box center [583, 292] width 100 height 18
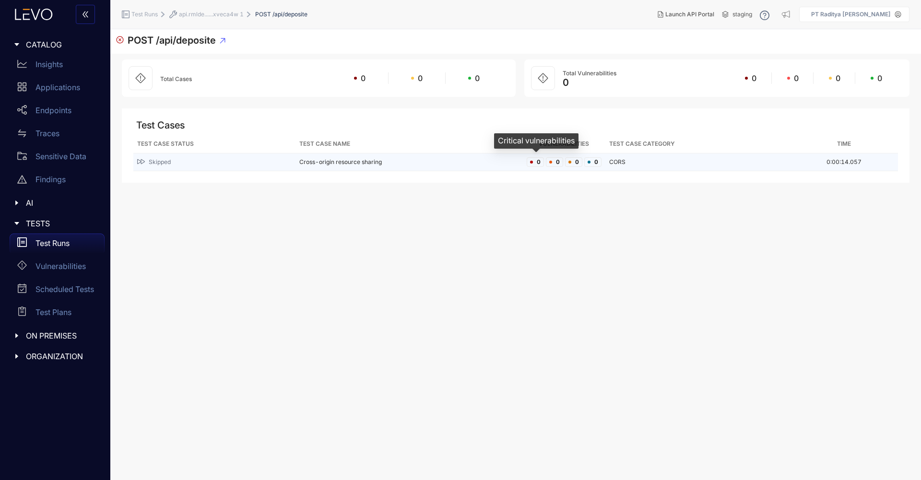
click at [536, 162] on span "0" at bounding box center [535, 162] width 17 height 10
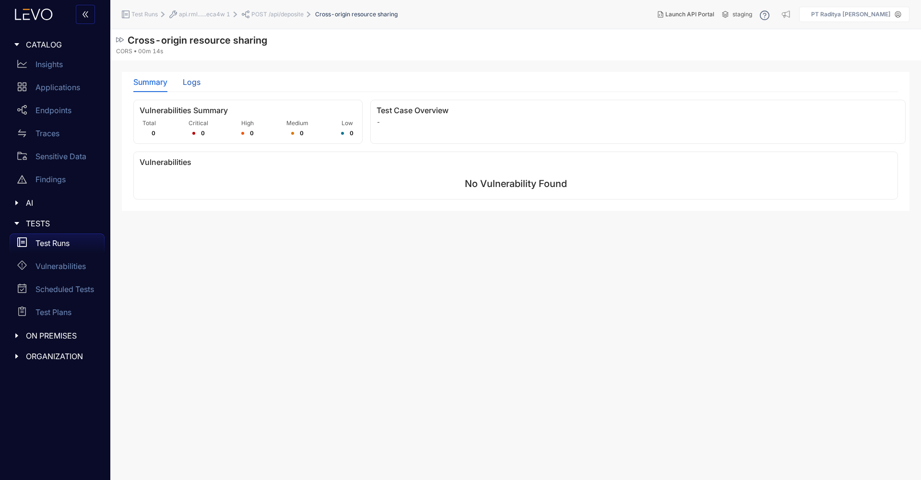
click at [196, 84] on div "Logs" at bounding box center [192, 82] width 18 height 9
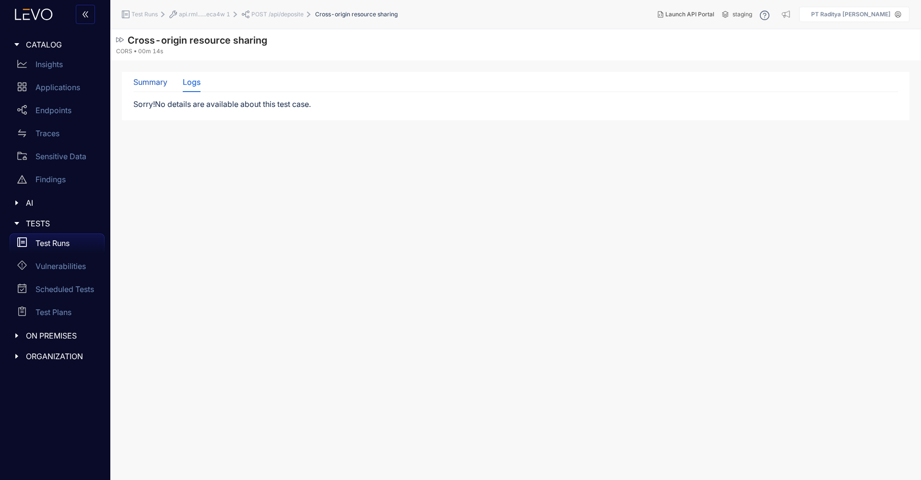
click at [156, 83] on div "Summary" at bounding box center [150, 82] width 34 height 9
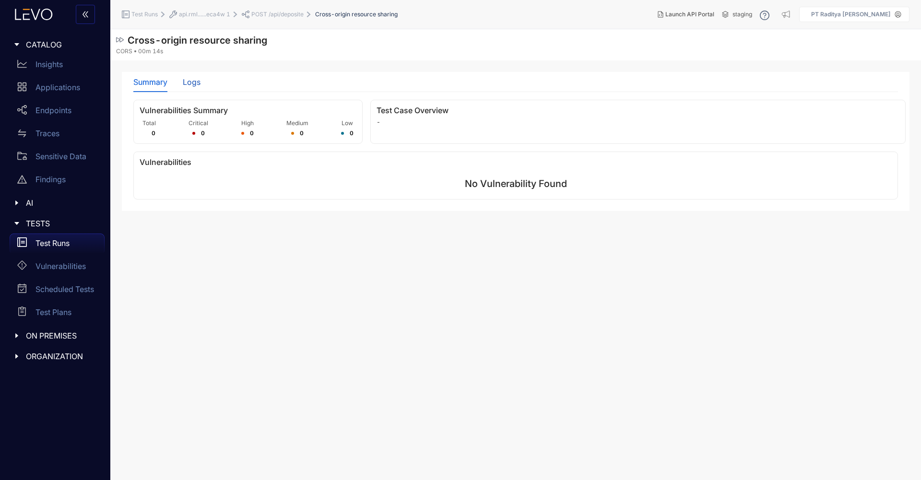
click at [191, 84] on div "Logs" at bounding box center [192, 82] width 18 height 9
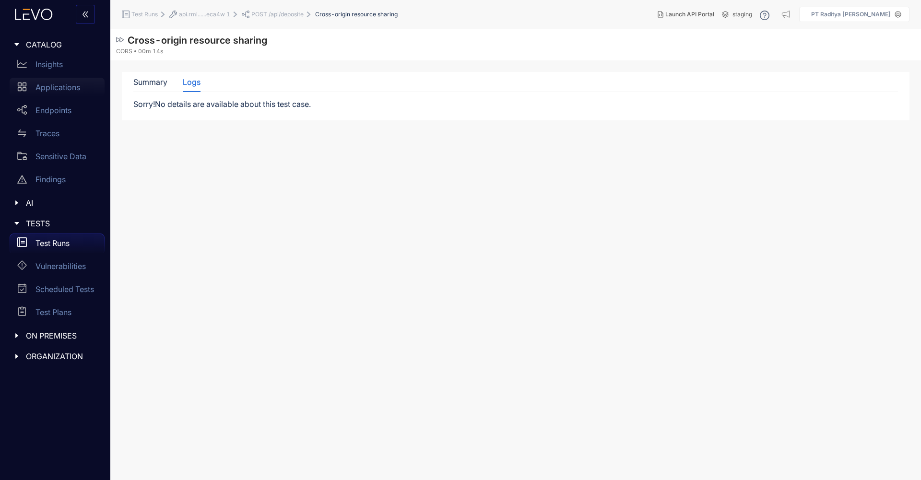
click at [75, 89] on p "Applications" at bounding box center [58, 87] width 45 height 9
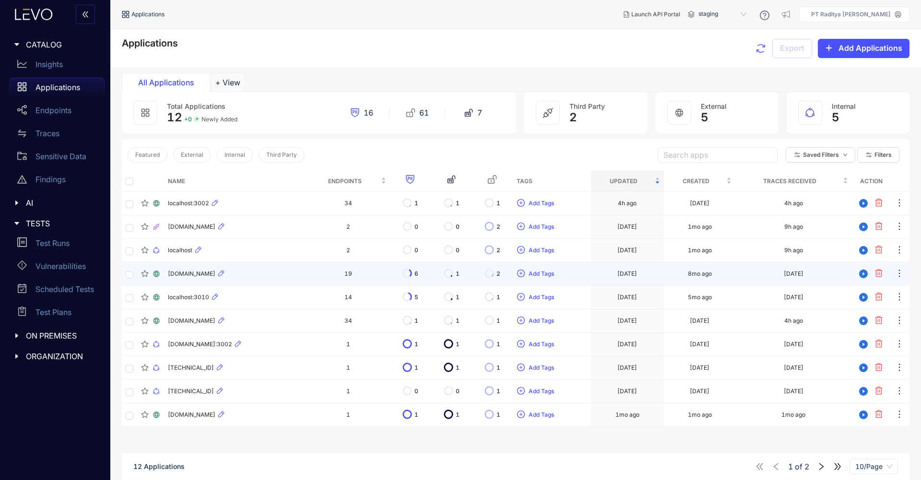
click at [247, 278] on div "[DOMAIN_NAME]" at bounding box center [235, 274] width 135 height 12
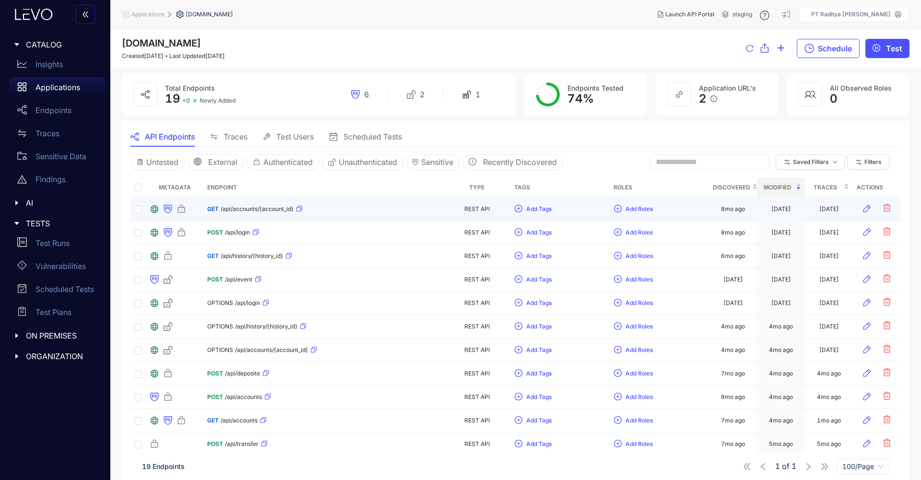
click at [328, 207] on div "GET /api/accounts/{account_id}" at bounding box center [323, 209] width 232 height 15
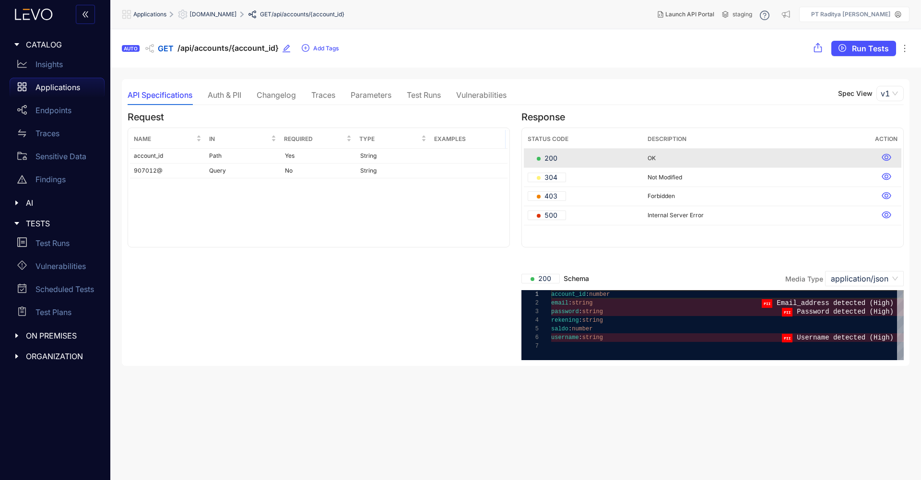
click at [230, 96] on div "Auth & PII" at bounding box center [225, 95] width 34 height 9
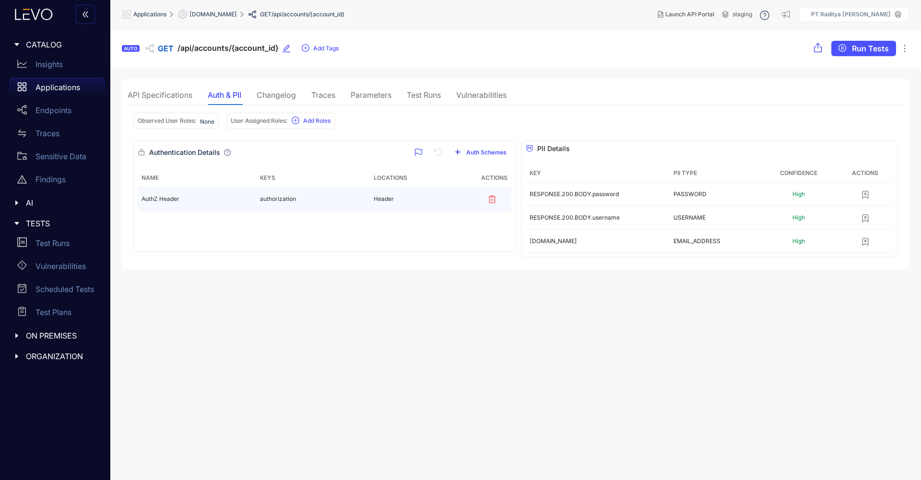
click at [315, 201] on td "authorization" at bounding box center [313, 200] width 114 height 24
click at [278, 97] on div "Changelog" at bounding box center [276, 95] width 39 height 9
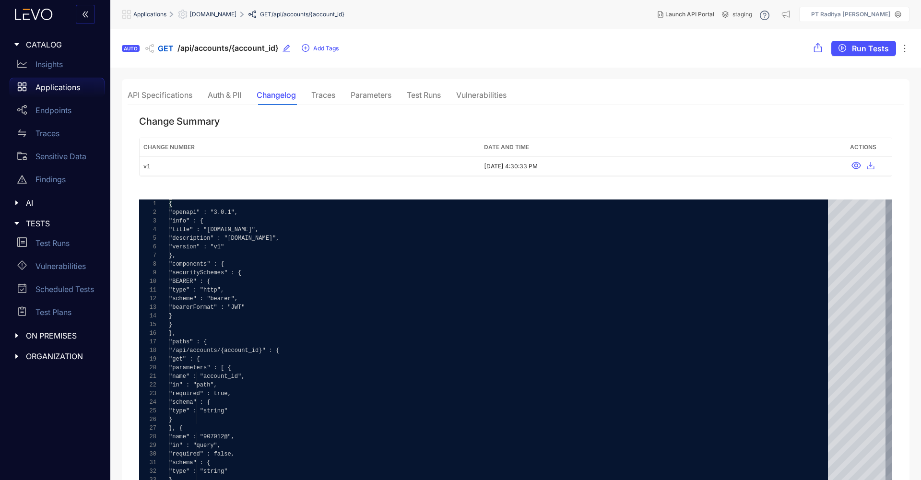
click at [63, 86] on p "Applications" at bounding box center [58, 87] width 45 height 9
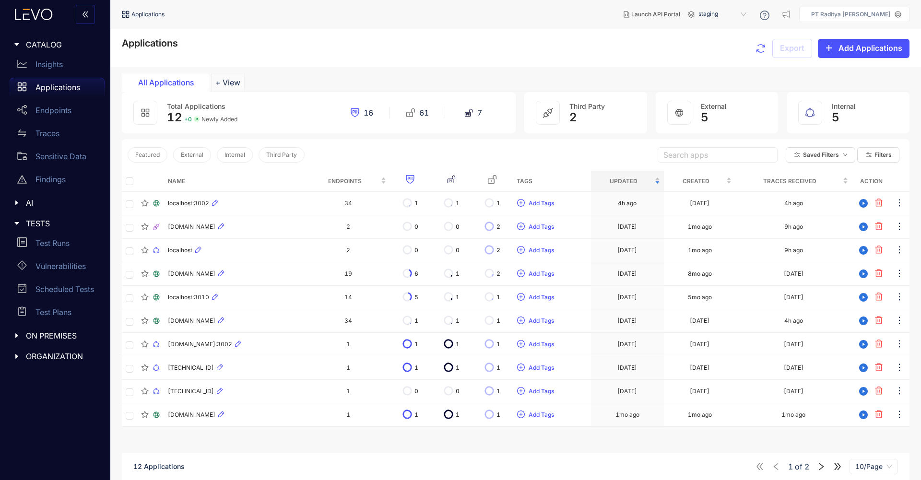
click at [133, 179] on th at bounding box center [129, 181] width 15 height 21
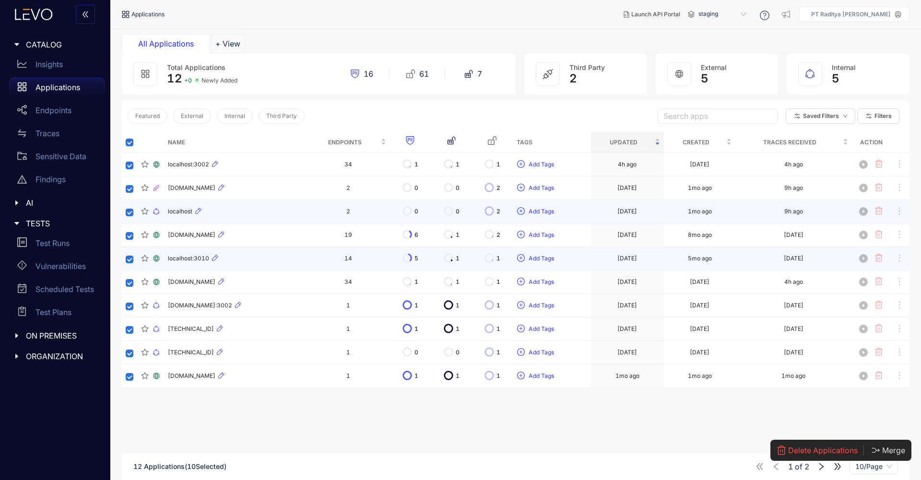
scroll to position [36, 0]
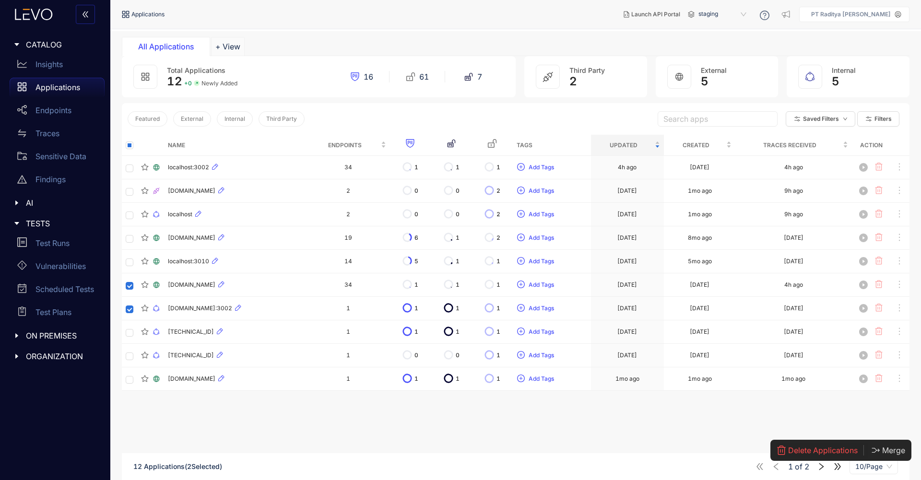
click at [809, 447] on span "Delete Applications" at bounding box center [823, 450] width 70 height 9
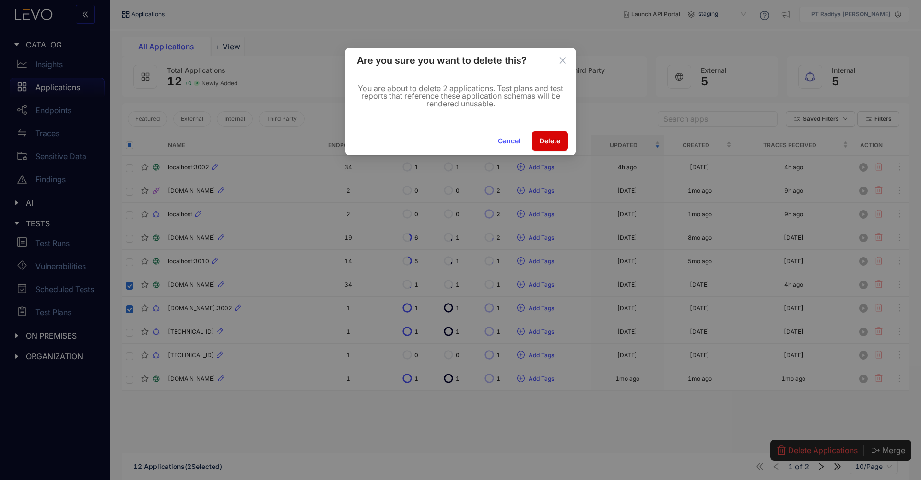
click at [544, 140] on span "Delete" at bounding box center [550, 141] width 21 height 8
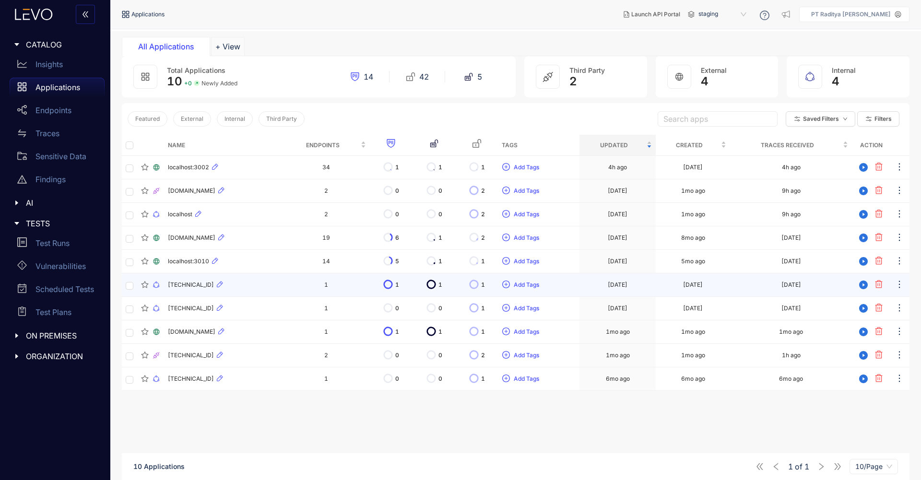
click at [134, 287] on td at bounding box center [129, 286] width 15 height 24
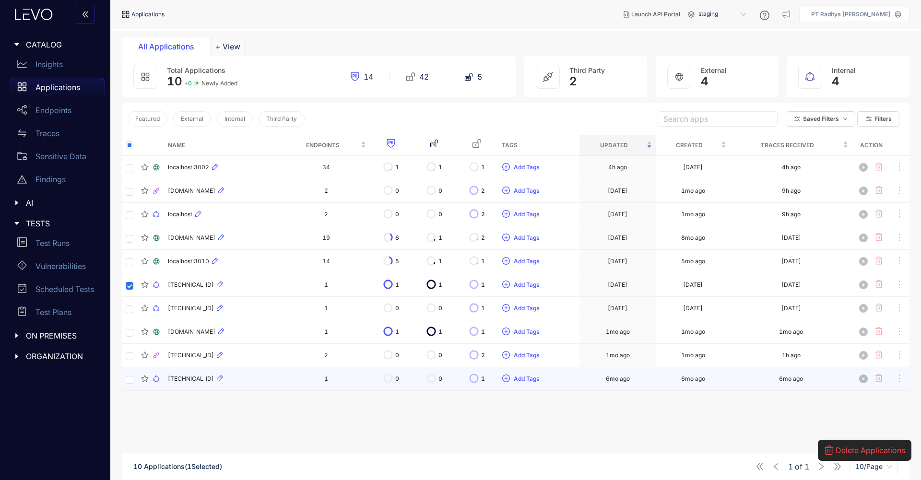
click at [122, 382] on td at bounding box center [129, 380] width 15 height 24
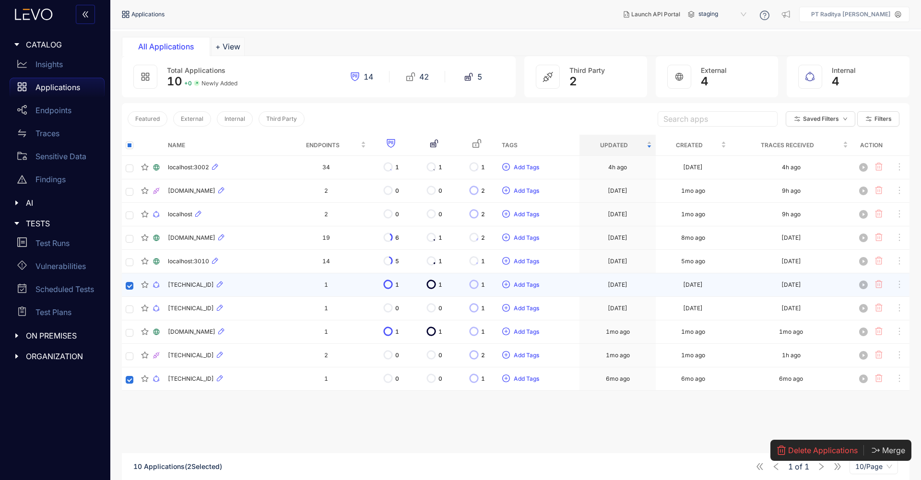
click at [355, 288] on td "1" at bounding box center [326, 286] width 86 height 24
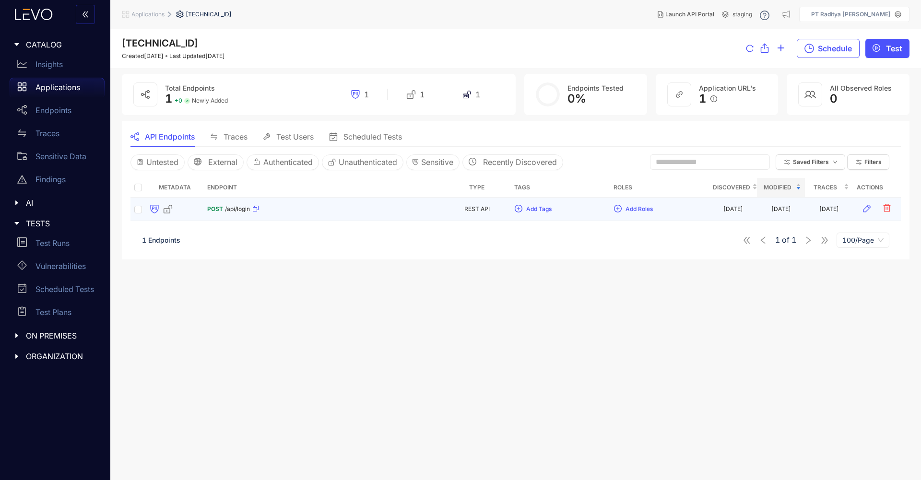
click at [263, 203] on div "POST /api/login" at bounding box center [323, 209] width 232 height 15
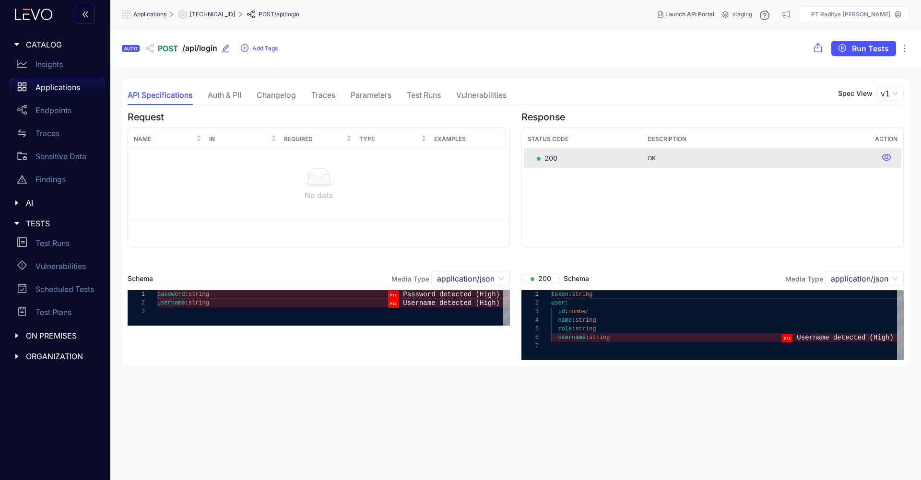
click at [58, 88] on p "Applications" at bounding box center [58, 87] width 45 height 9
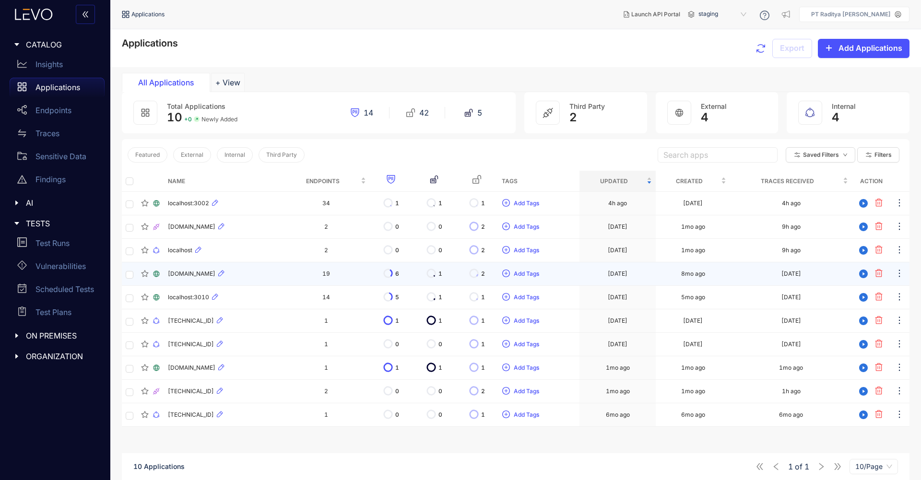
click at [279, 279] on div "[DOMAIN_NAME]" at bounding box center [223, 274] width 111 height 12
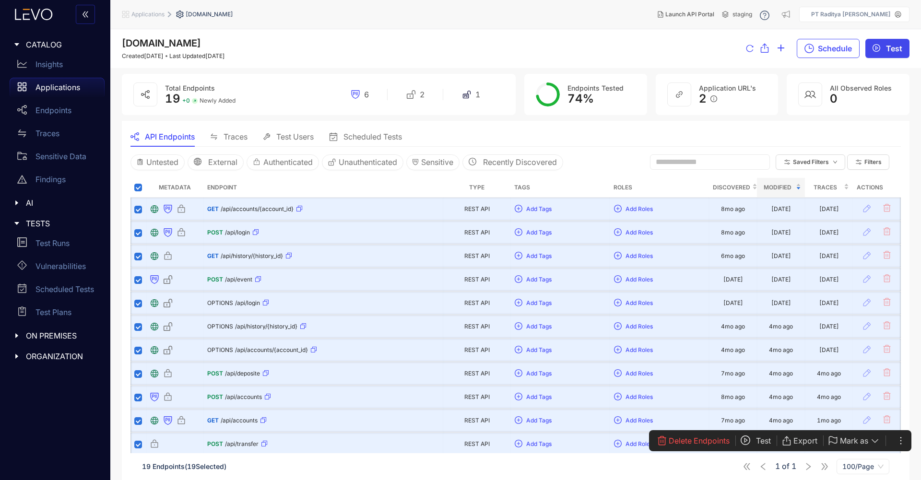
click at [893, 46] on span "Test" at bounding box center [894, 48] width 16 height 9
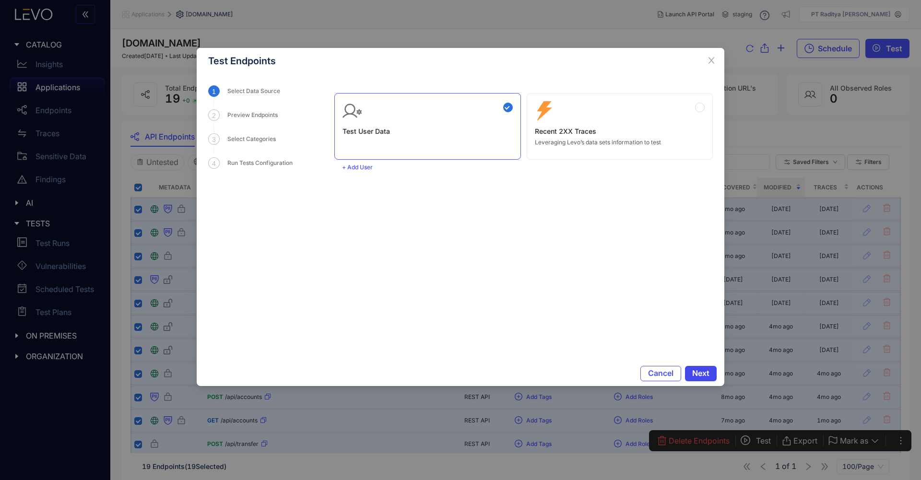
click at [696, 368] on button "Next" at bounding box center [701, 373] width 32 height 15
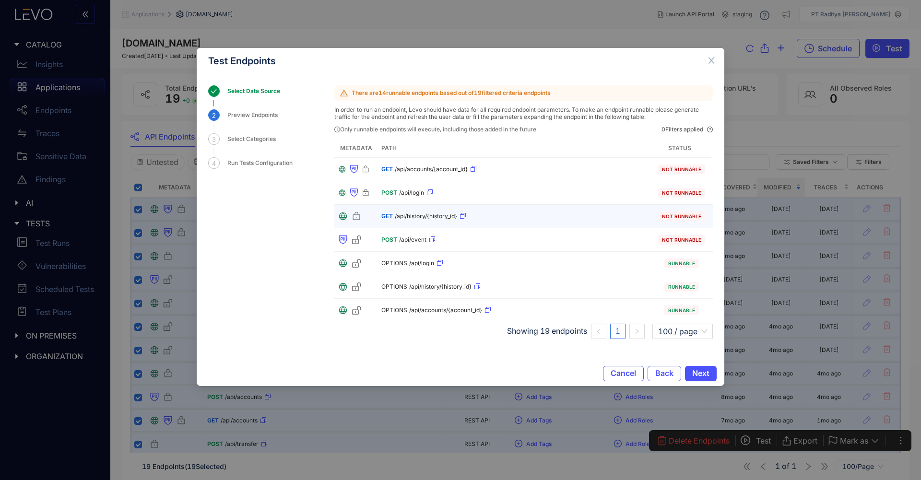
scroll to position [288, 0]
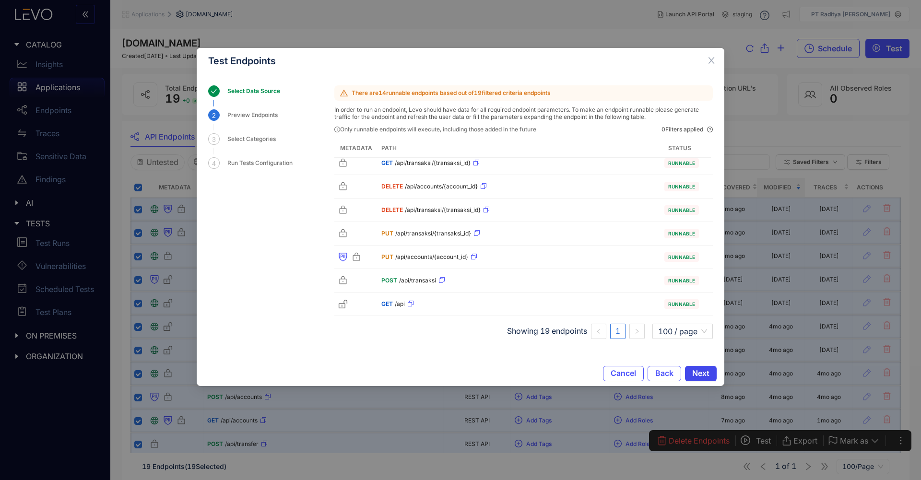
click at [705, 375] on span "Next" at bounding box center [700, 373] width 17 height 9
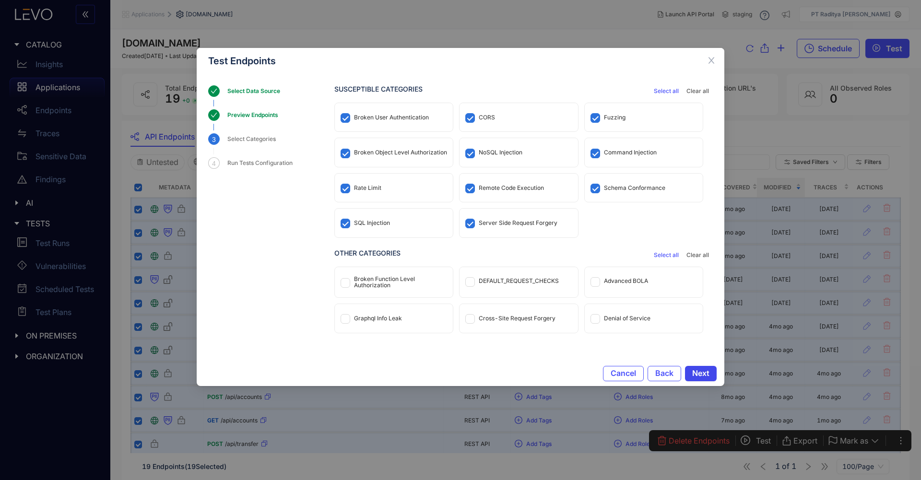
click at [708, 370] on span "Next" at bounding box center [700, 373] width 17 height 9
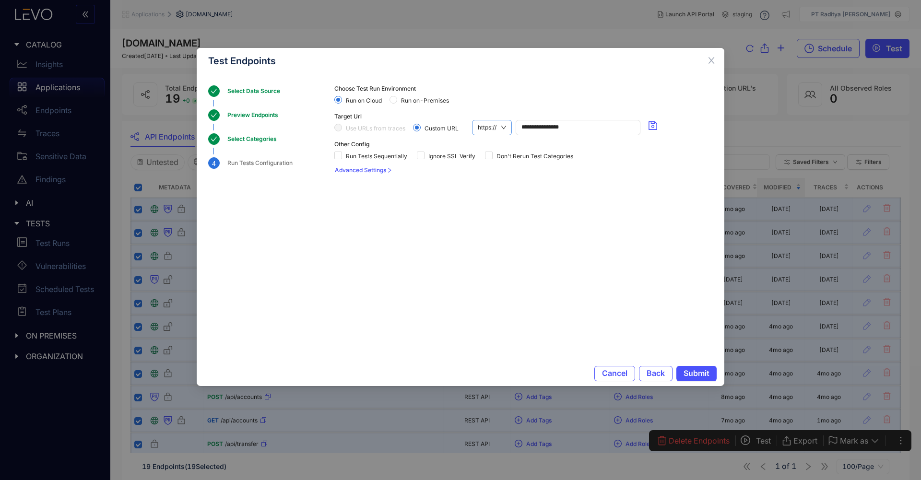
click at [505, 127] on span "https://" at bounding box center [492, 127] width 28 height 14
click at [505, 162] on div "http://" at bounding box center [492, 160] width 29 height 11
click at [694, 375] on span "Submit" at bounding box center [697, 373] width 26 height 9
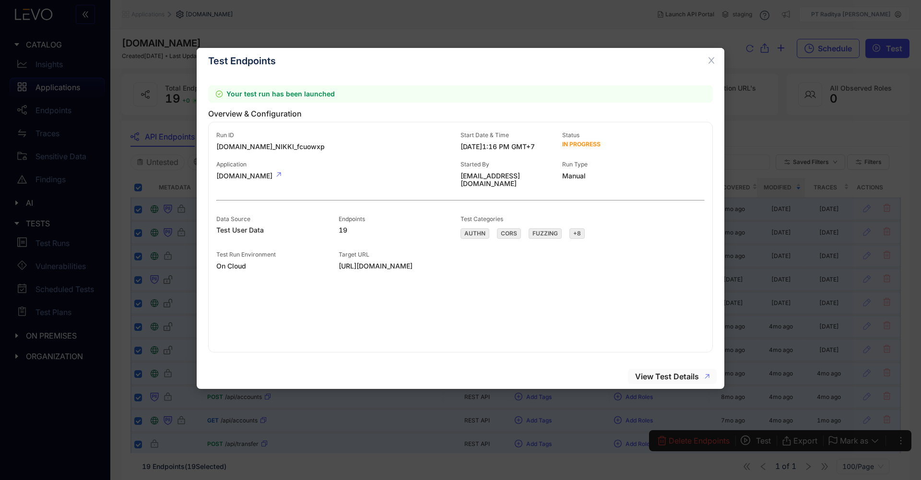
click at [670, 379] on span "View Test Details" at bounding box center [667, 376] width 64 height 9
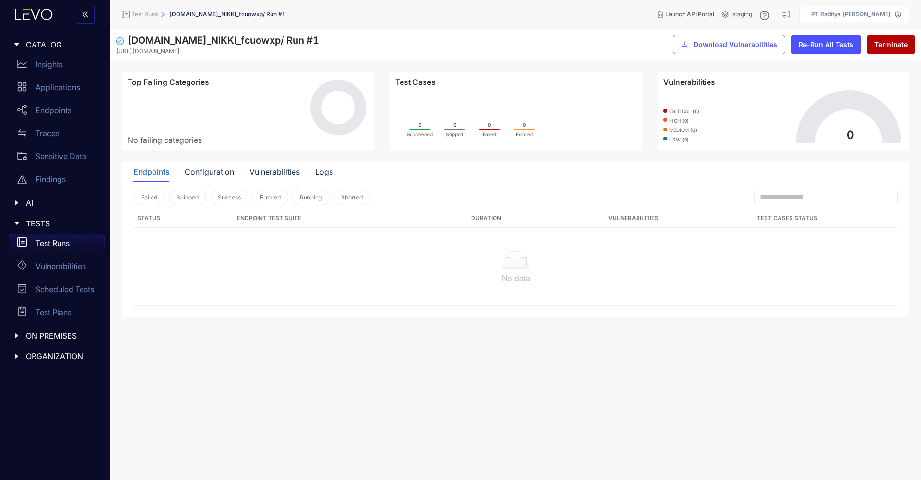
click at [53, 242] on p "Test Runs" at bounding box center [53, 243] width 34 height 9
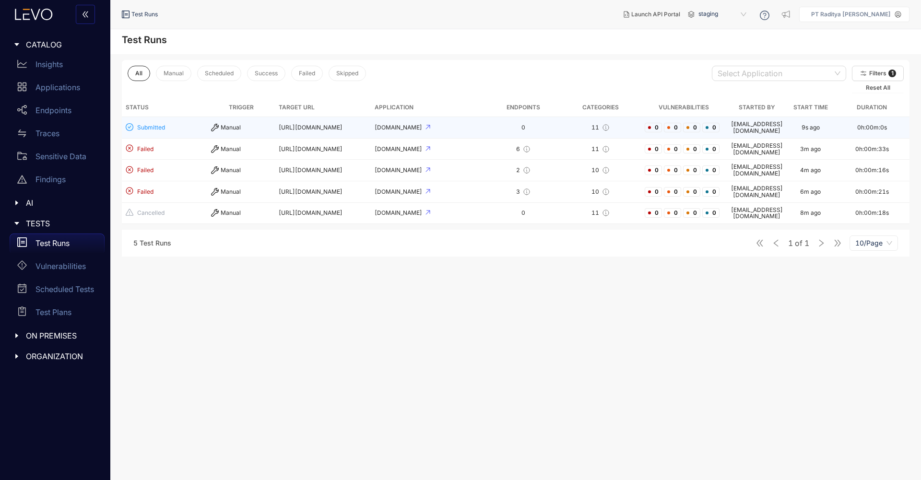
click at [352, 127] on td "[URL][DOMAIN_NAME]" at bounding box center [323, 128] width 96 height 22
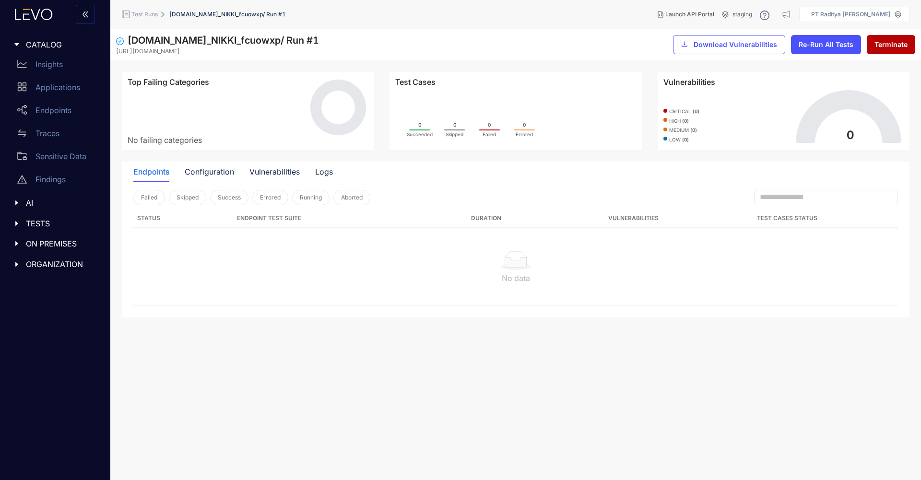
click at [217, 17] on span "[DOMAIN_NAME]_NIKKI_fcuowxp / Run # 1" at bounding box center [227, 14] width 117 height 7
click at [158, 18] on icon at bounding box center [163, 15] width 10 height 10
click at [152, 13] on span "Test Runs" at bounding box center [144, 14] width 26 height 7
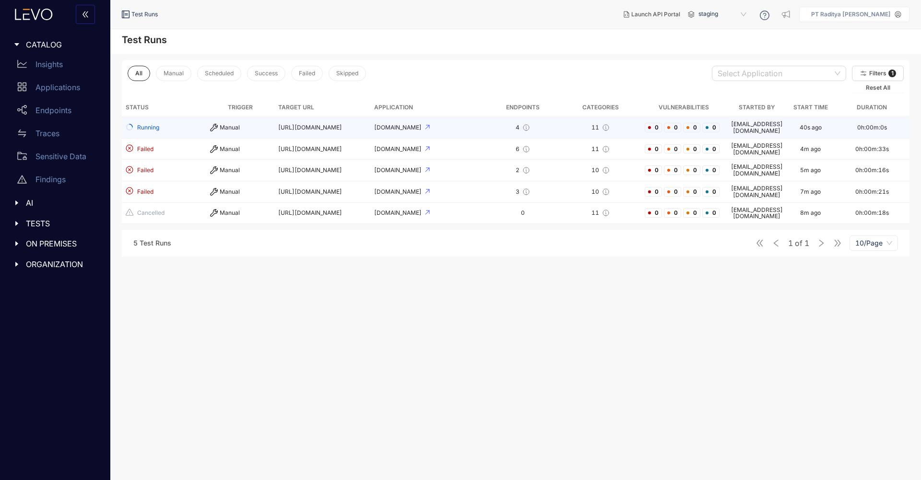
click at [573, 132] on td "11" at bounding box center [601, 128] width 80 height 22
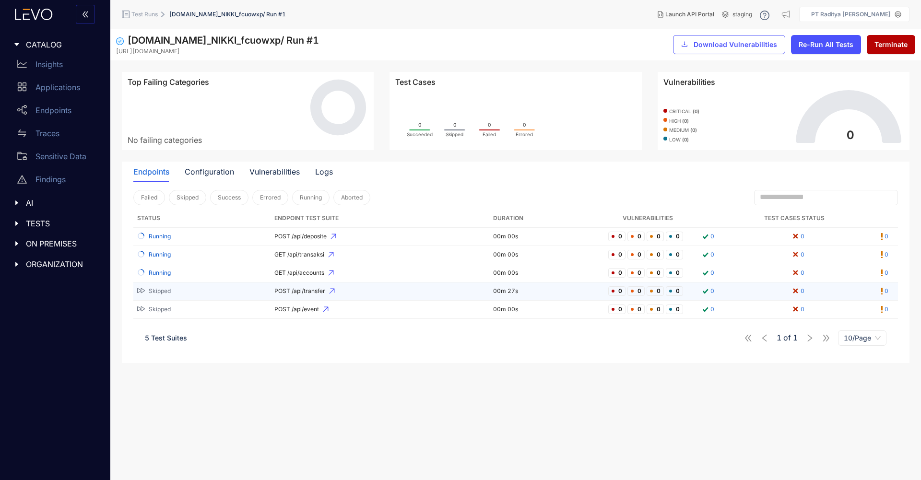
click at [432, 292] on span "POST /api/transfer" at bounding box center [380, 291] width 211 height 7
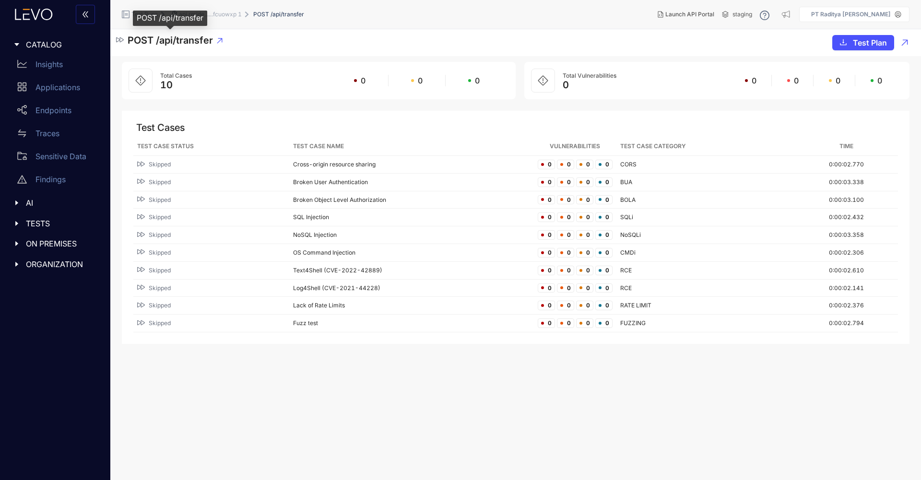
click at [135, 40] on span "POST /api/transfer" at bounding box center [170, 41] width 85 height 12
click at [227, 15] on span "api.rmlde......fcuowxp 1" at bounding box center [210, 14] width 63 height 7
